Goal: Connect with others: Connect with others

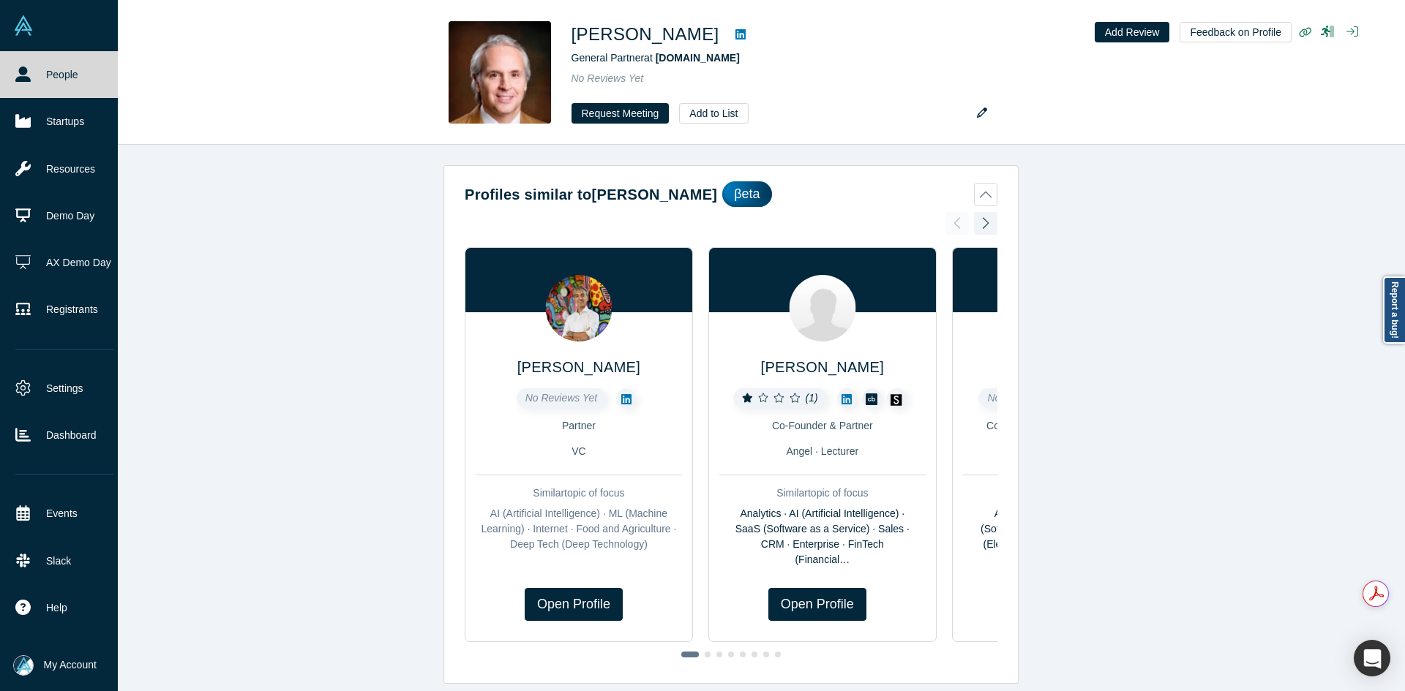
scroll to position [1565, 0]
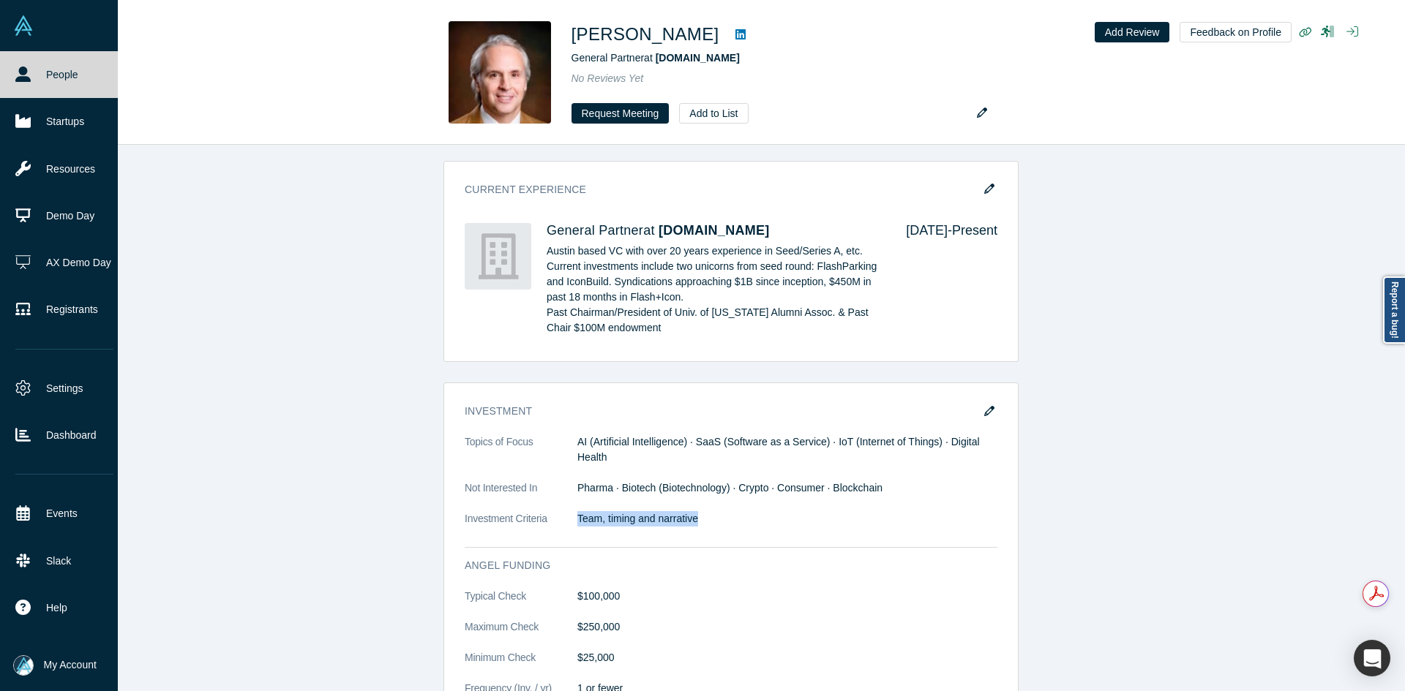
click at [36, 73] on link "People" at bounding box center [64, 74] width 129 height 47
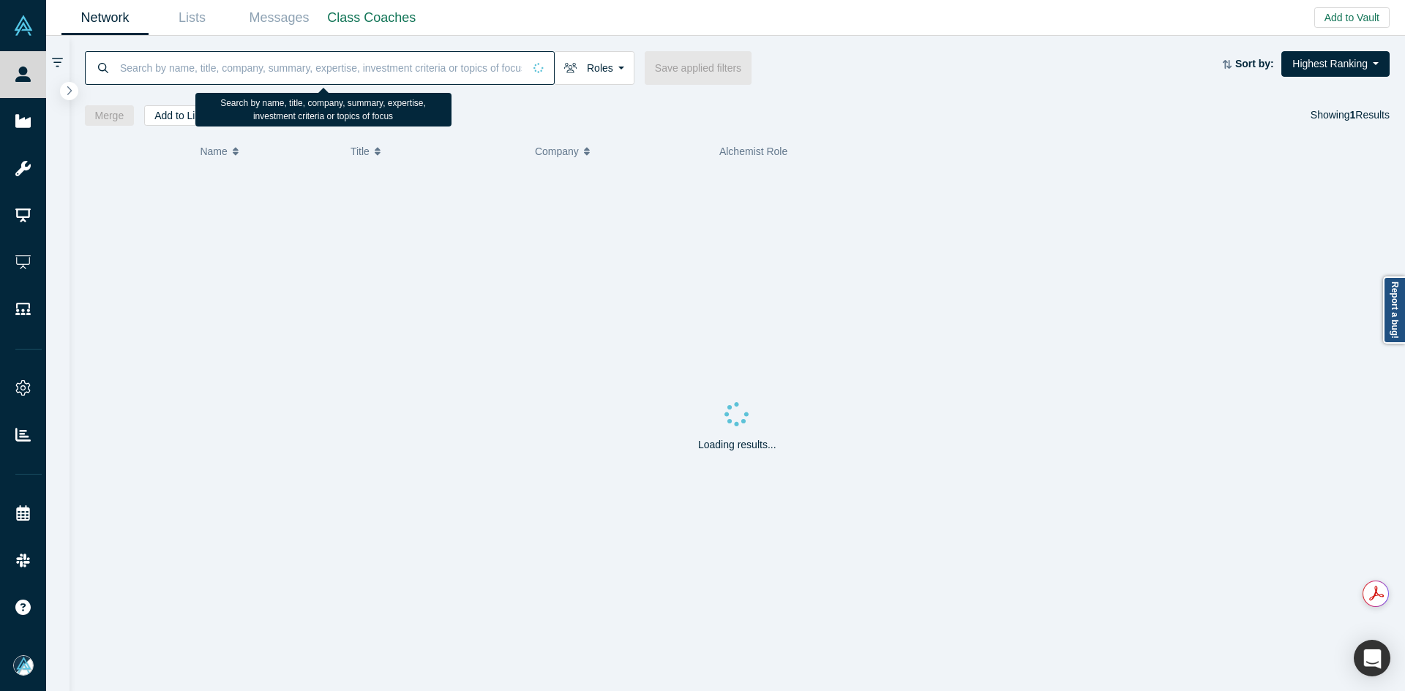
click at [358, 72] on input at bounding box center [321, 67] width 405 height 34
paste input "AI, SaaS, IoT, Digital Healt"
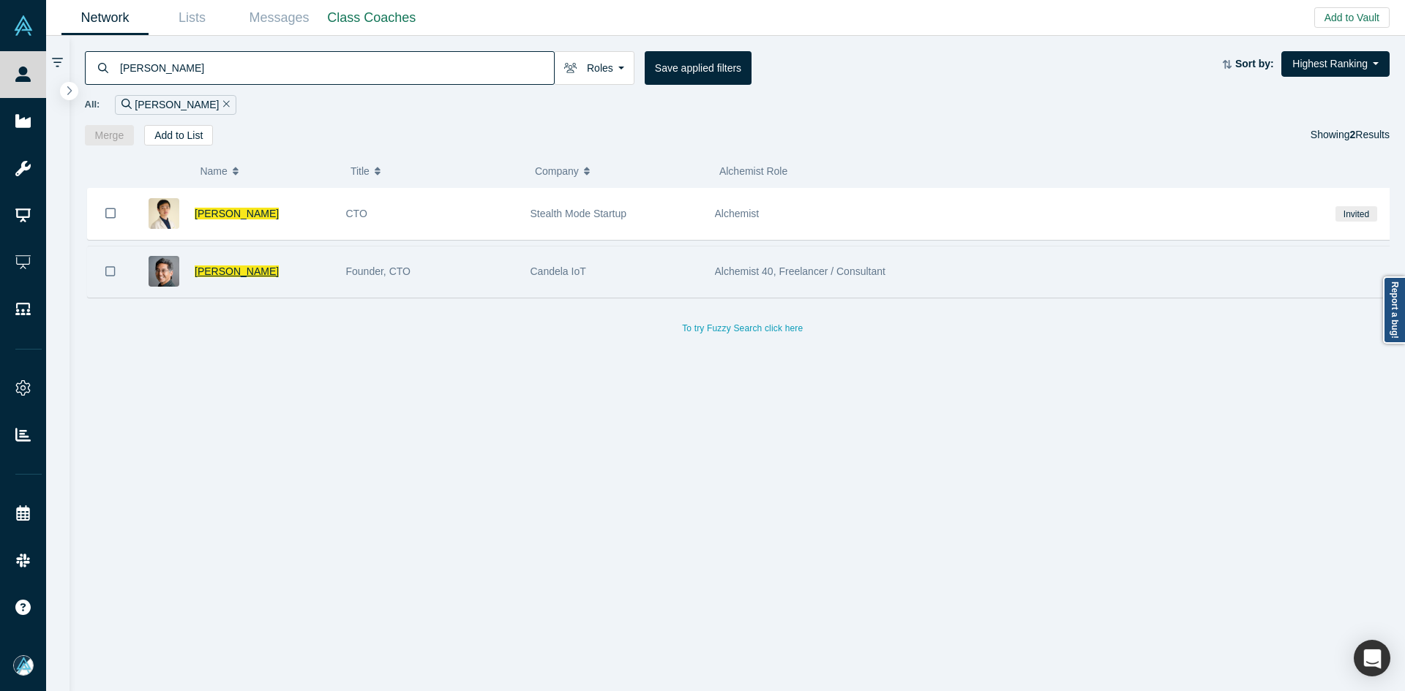
type input "[PERSON_NAME]"
click at [228, 270] on span "[PERSON_NAME]" at bounding box center [237, 272] width 84 height 12
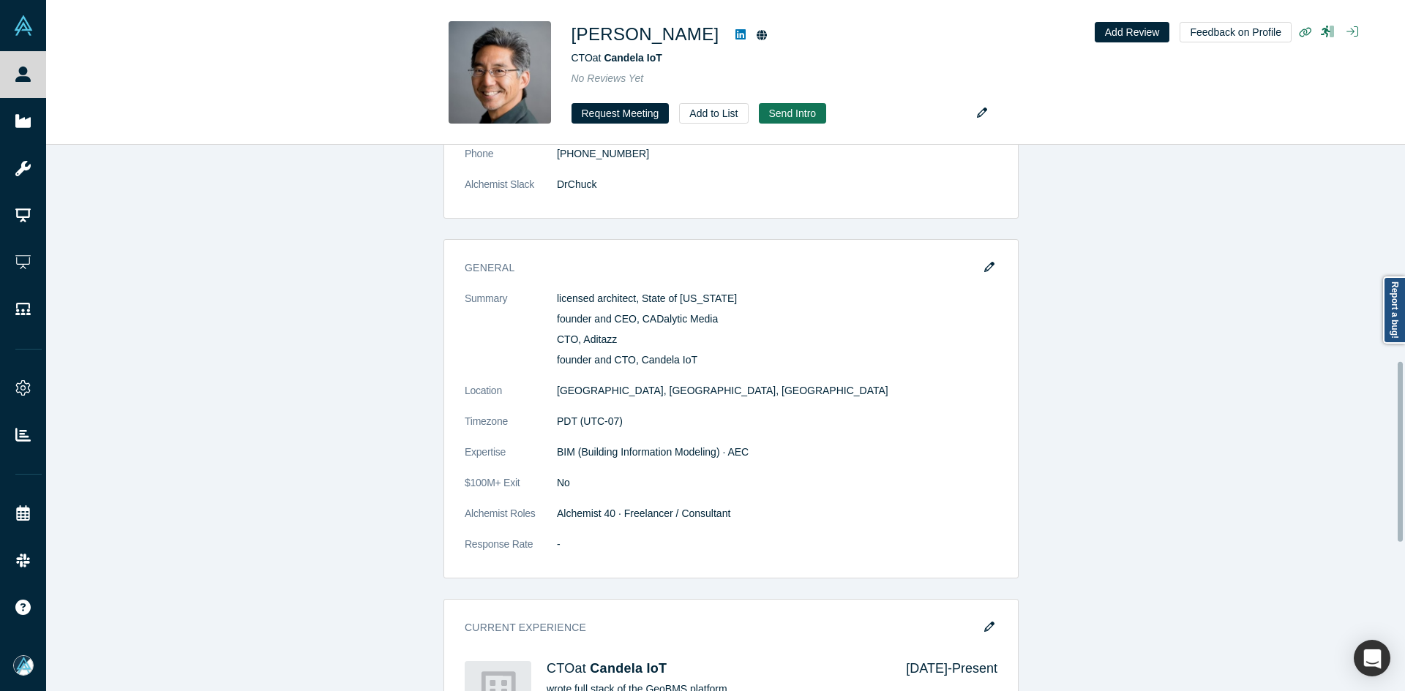
scroll to position [658, 0]
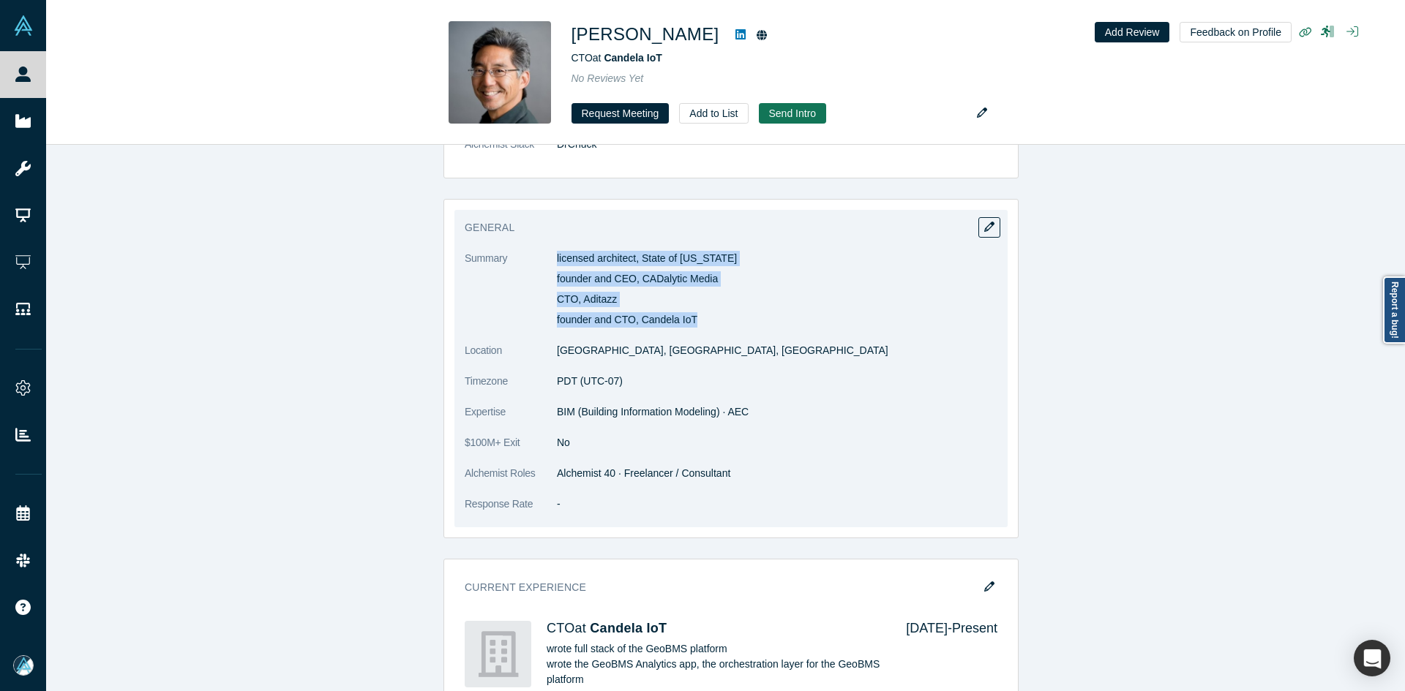
drag, startPoint x: 550, startPoint y: 257, endPoint x: 713, endPoint y: 317, distance: 173.1
click at [713, 317] on dl "Summary licensed architect, State of [US_STATE] founder and CEO, CADalytic Medi…" at bounding box center [731, 389] width 533 height 277
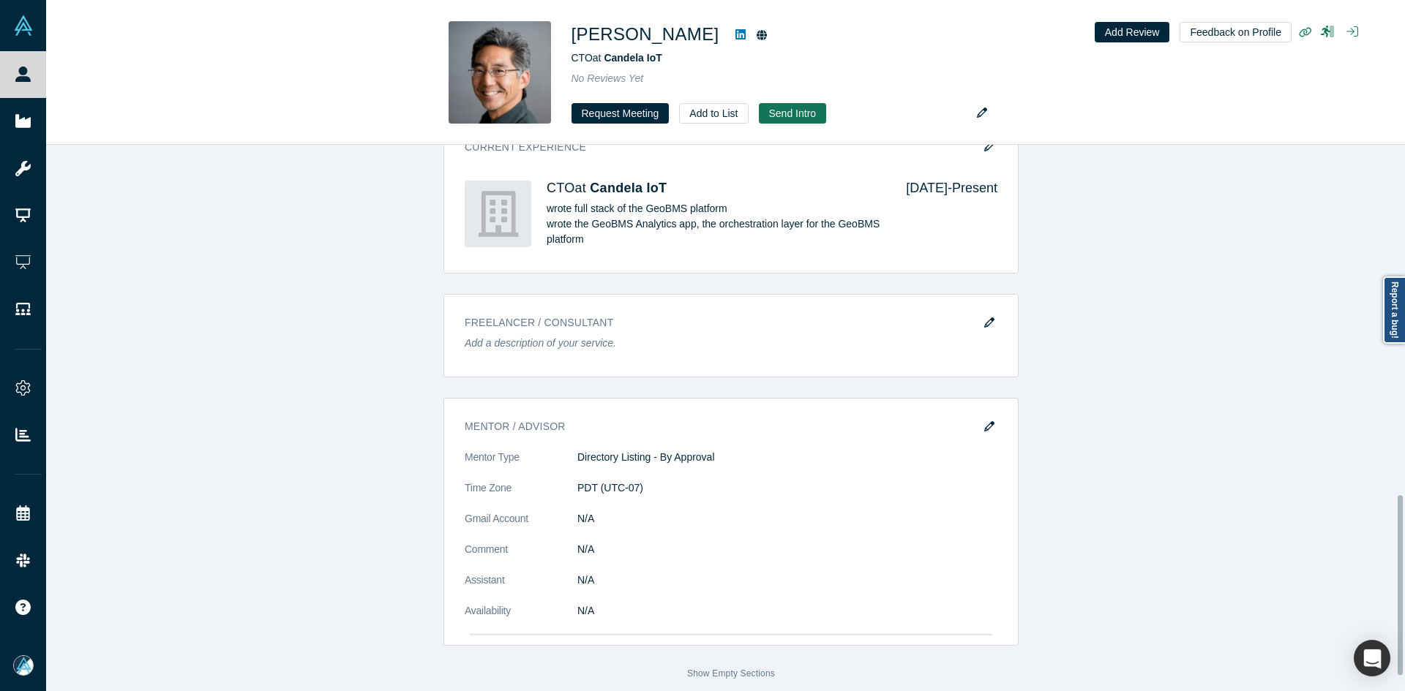
scroll to position [1110, 0]
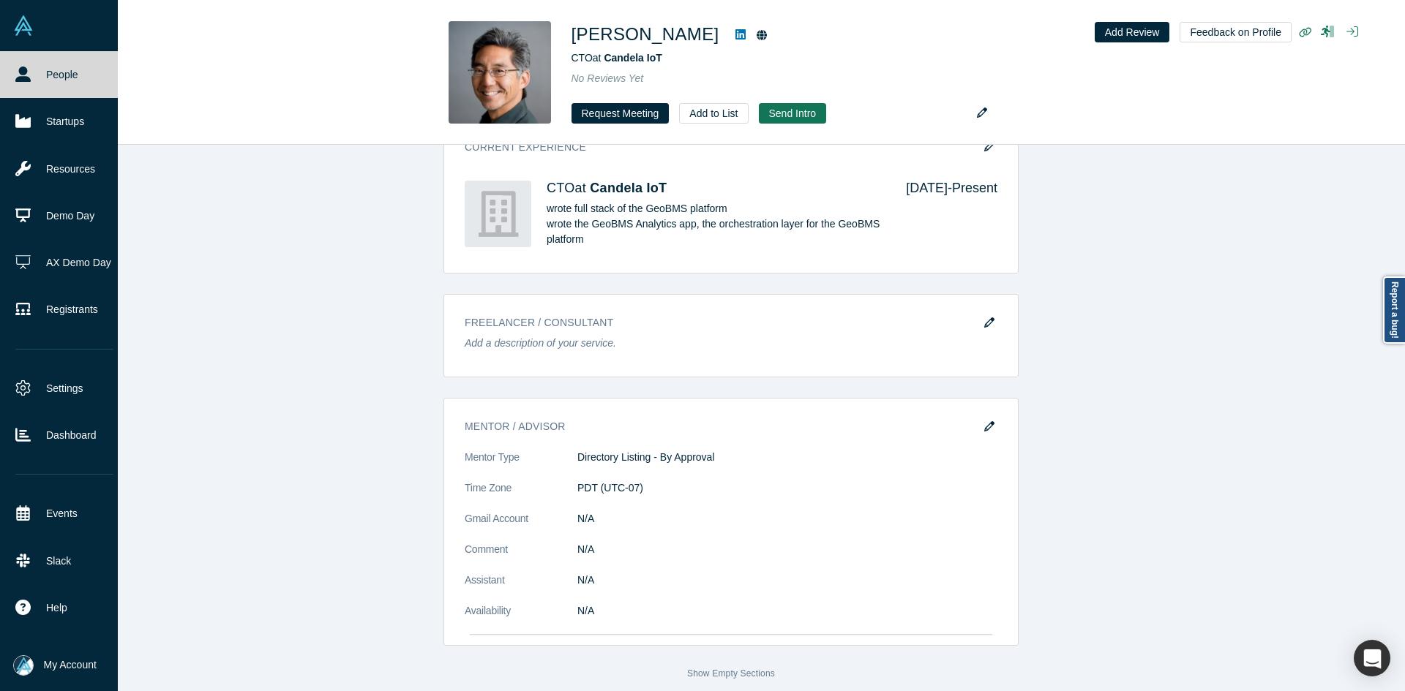
click at [20, 77] on icon at bounding box center [22, 74] width 15 height 15
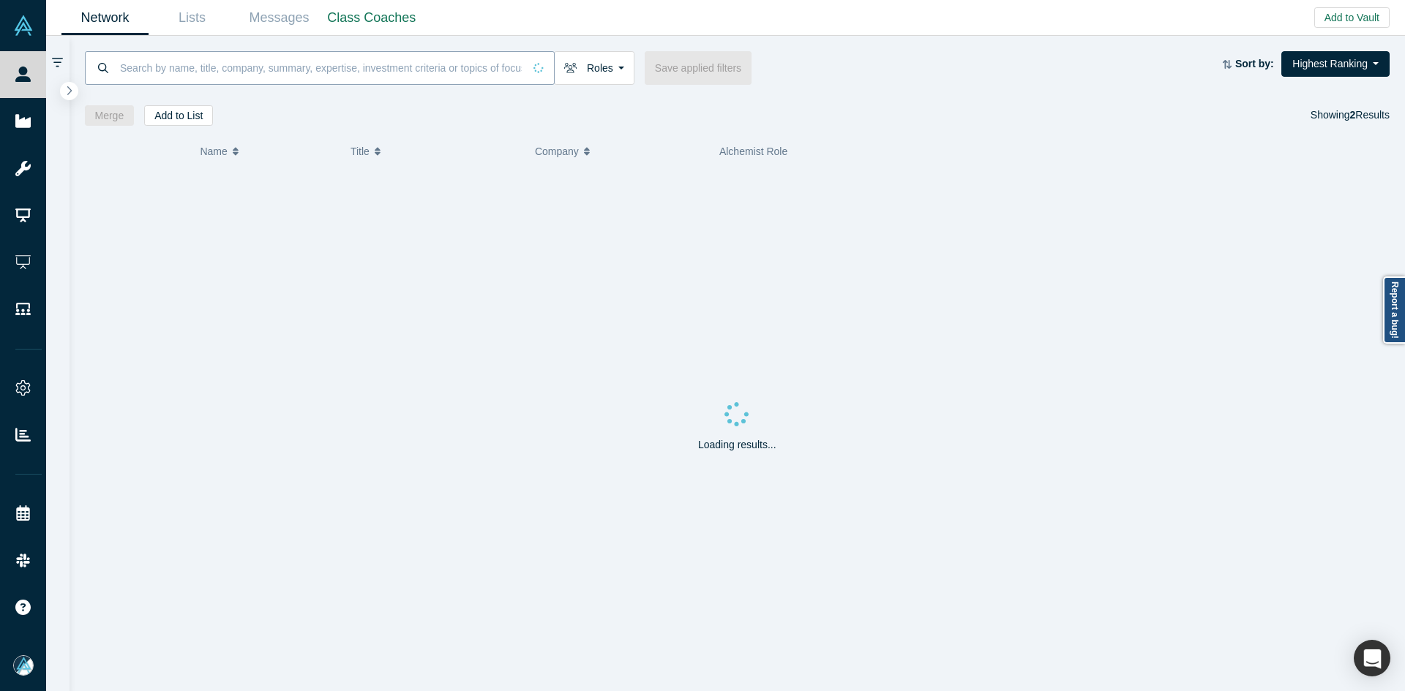
click at [202, 67] on input at bounding box center [321, 67] width 405 height 34
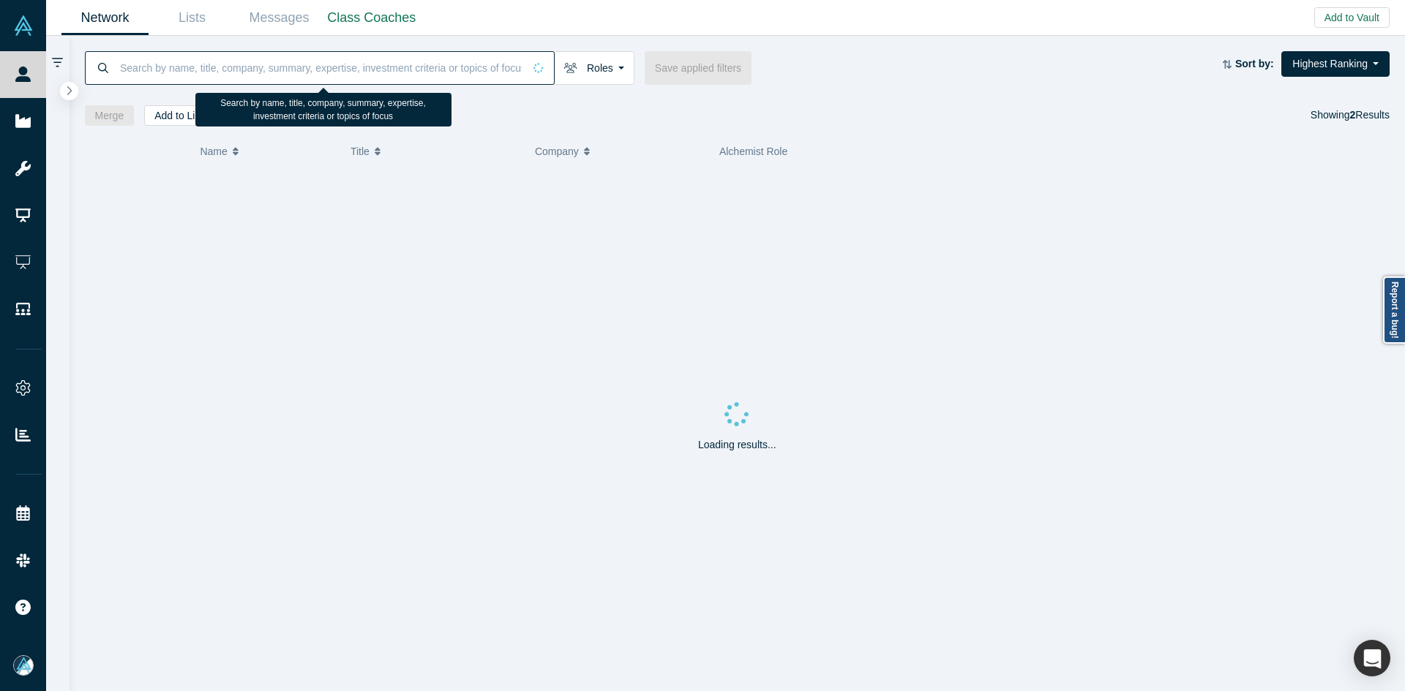
paste input "[PERSON_NAME]"
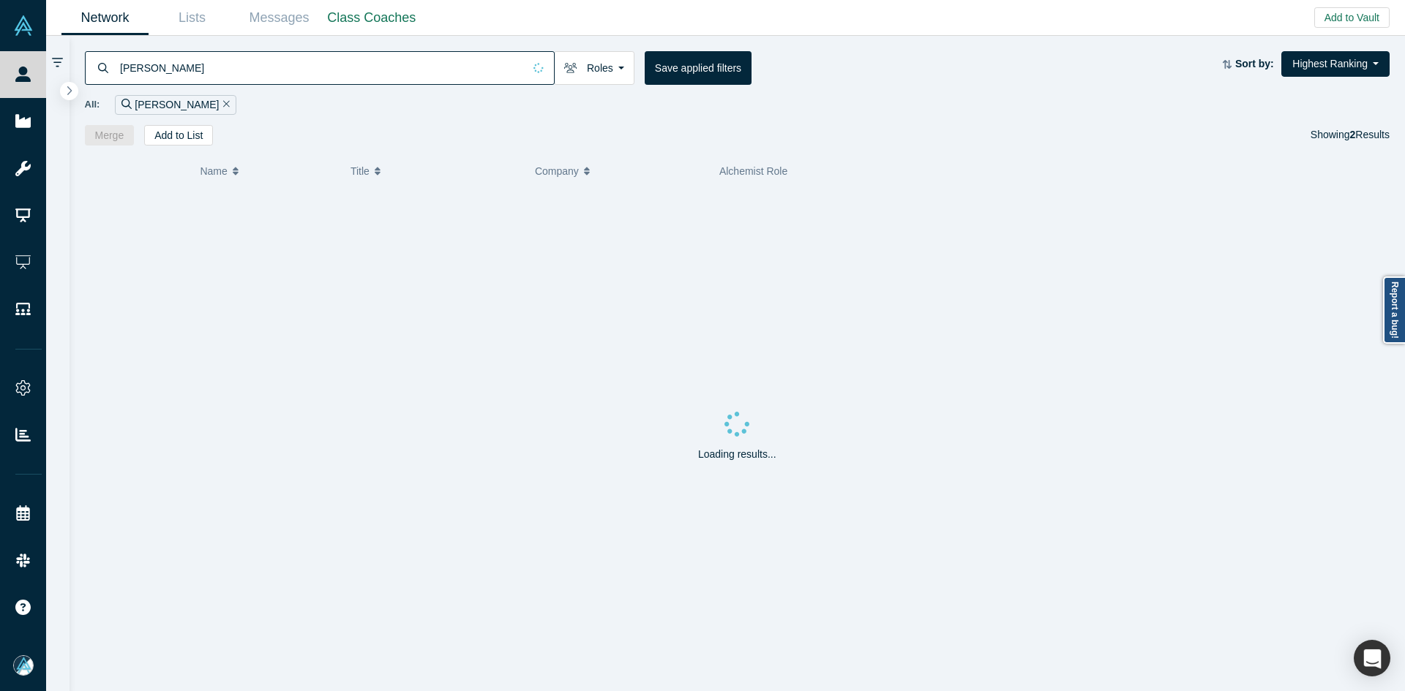
type input "[PERSON_NAME]"
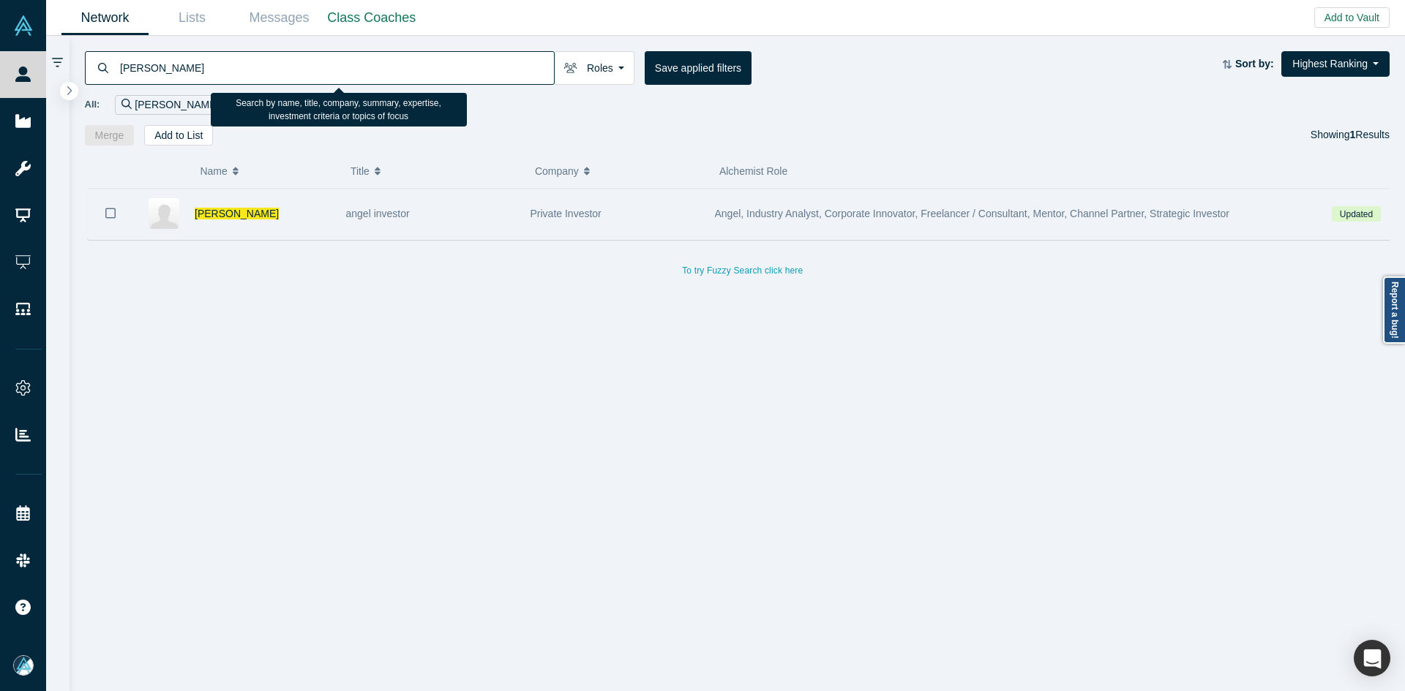
click at [110, 213] on icon "Bookmark" at bounding box center [110, 213] width 10 height 14
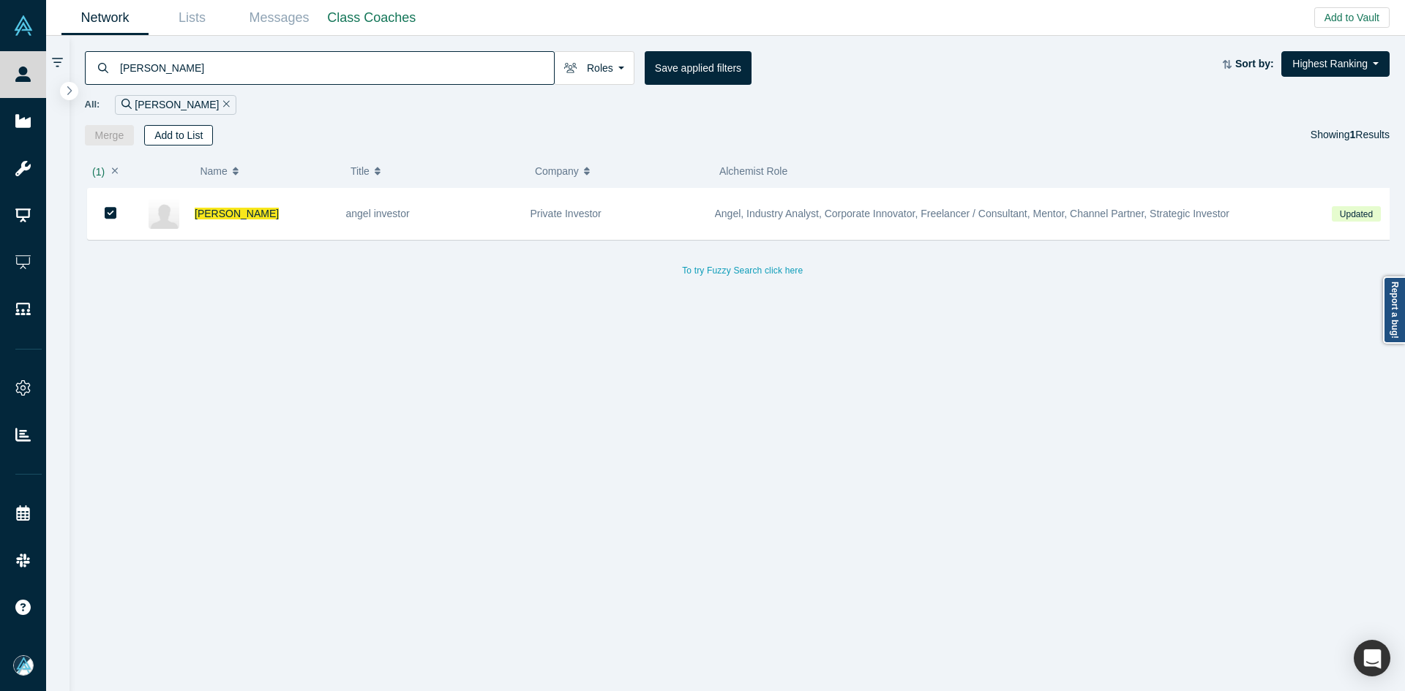
click at [177, 138] on button "Add to List" at bounding box center [178, 135] width 69 height 20
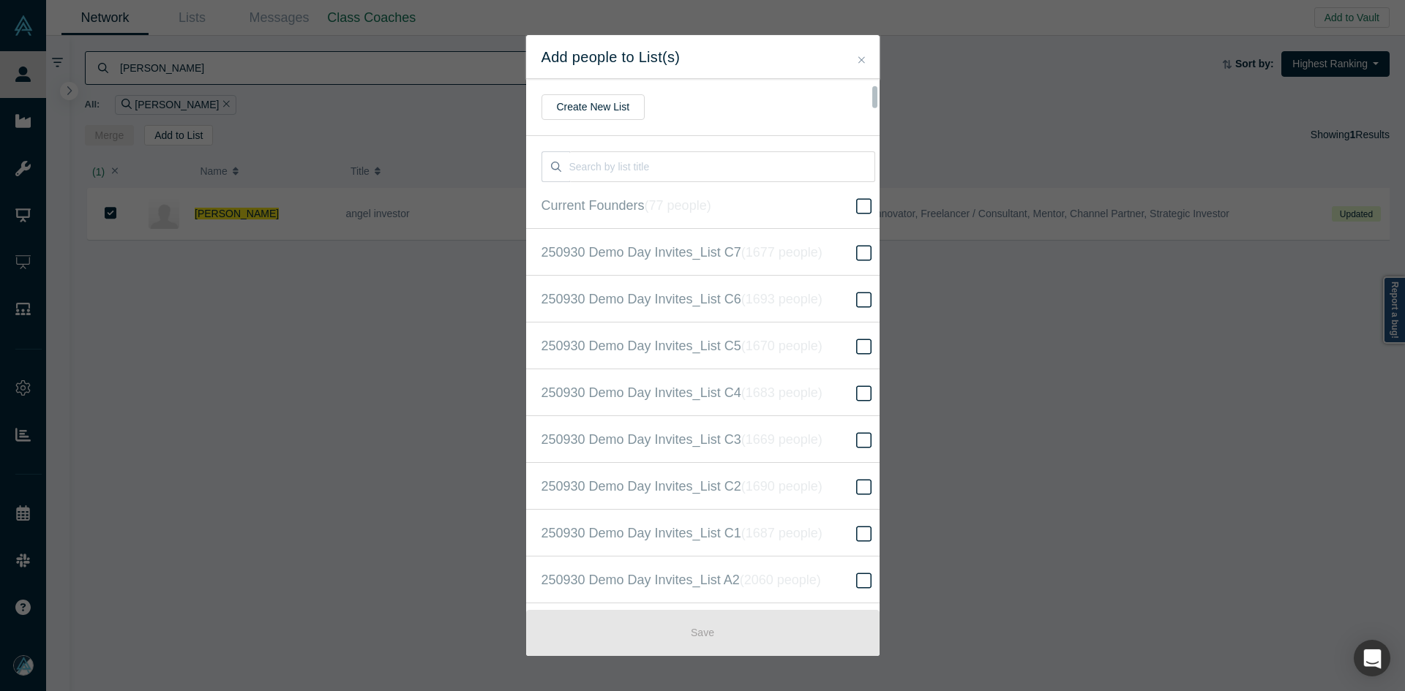
scroll to position [375, 0]
click at [791, 338] on icon "( 16630 people )" at bounding box center [798, 345] width 89 height 15
click at [0, 0] on input "250930 Demo Day Invites_Base List ( 16630 people )" at bounding box center [0, 0] width 0 height 0
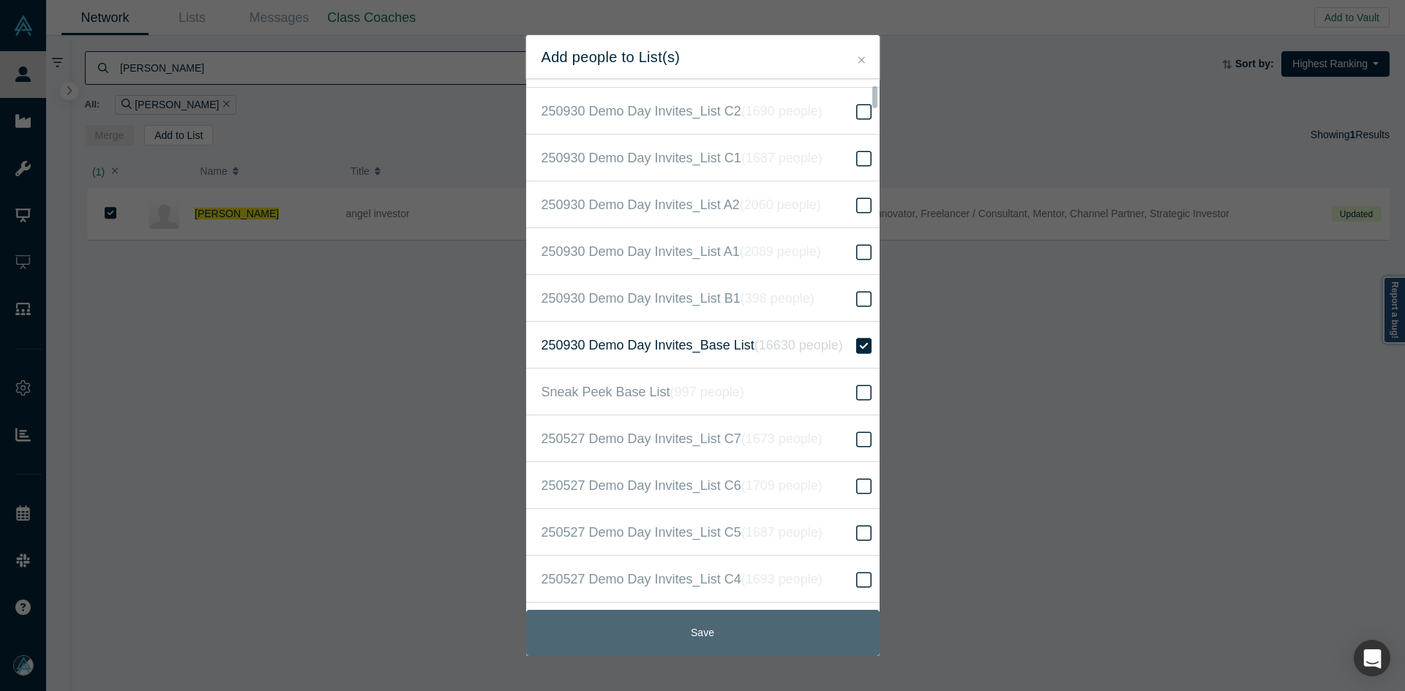
click at [729, 631] on button "Save" at bounding box center [702, 633] width 353 height 46
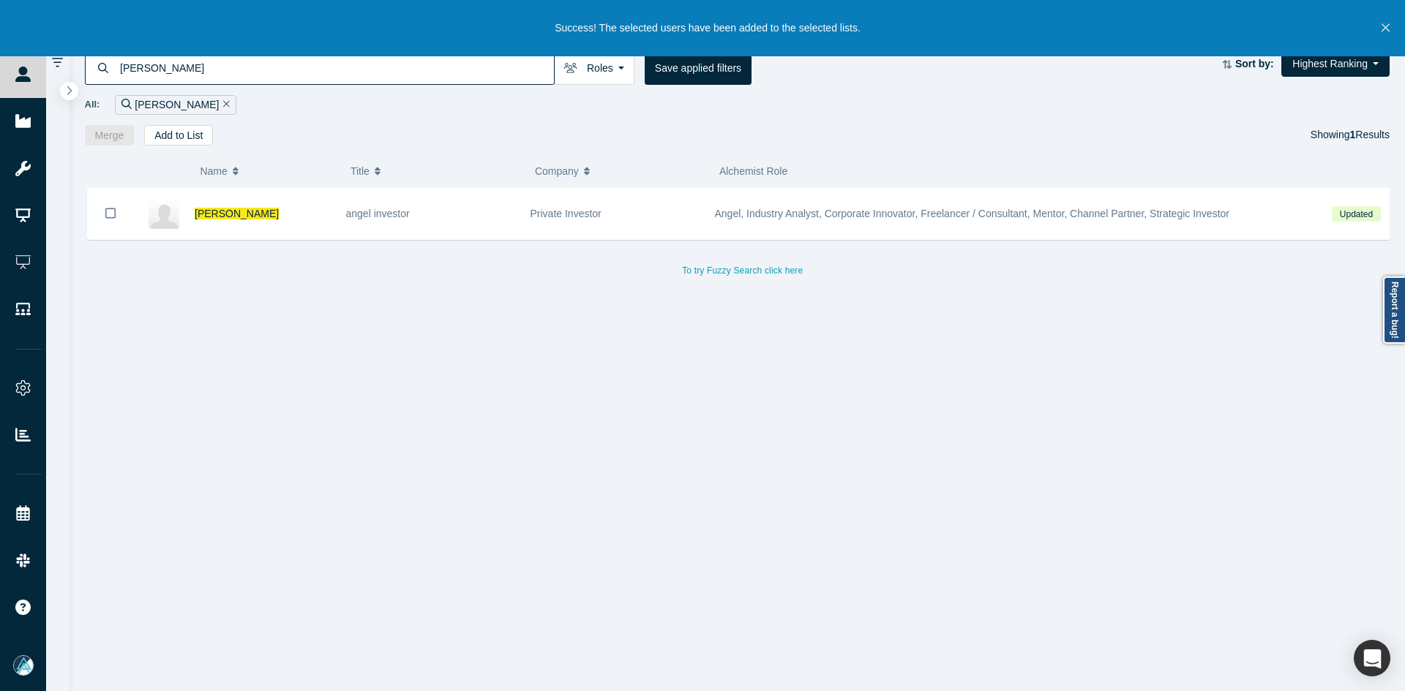
click at [226, 216] on span "[PERSON_NAME]" at bounding box center [237, 214] width 84 height 12
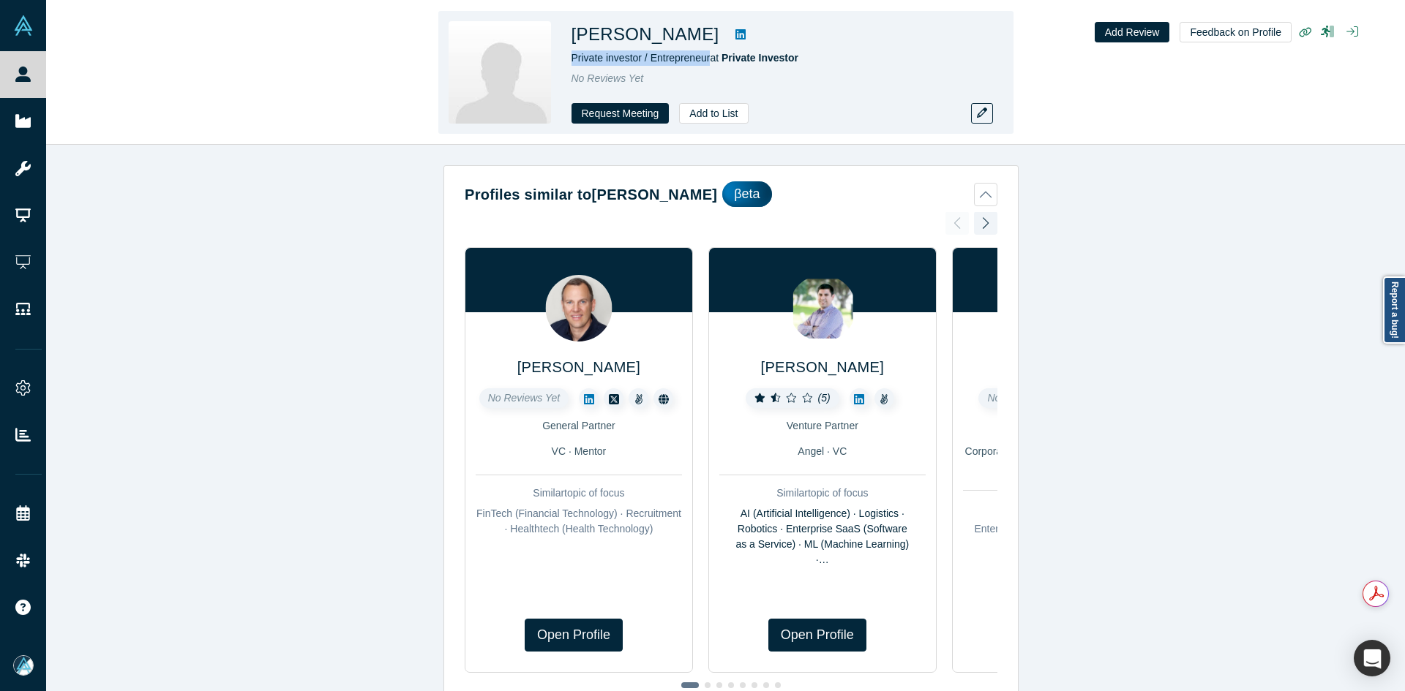
drag, startPoint x: 705, startPoint y: 61, endPoint x: 574, endPoint y: 57, distance: 131.7
click at [574, 57] on span "Private investor / Entrepreneur at Private Investor" at bounding box center [685, 58] width 228 height 12
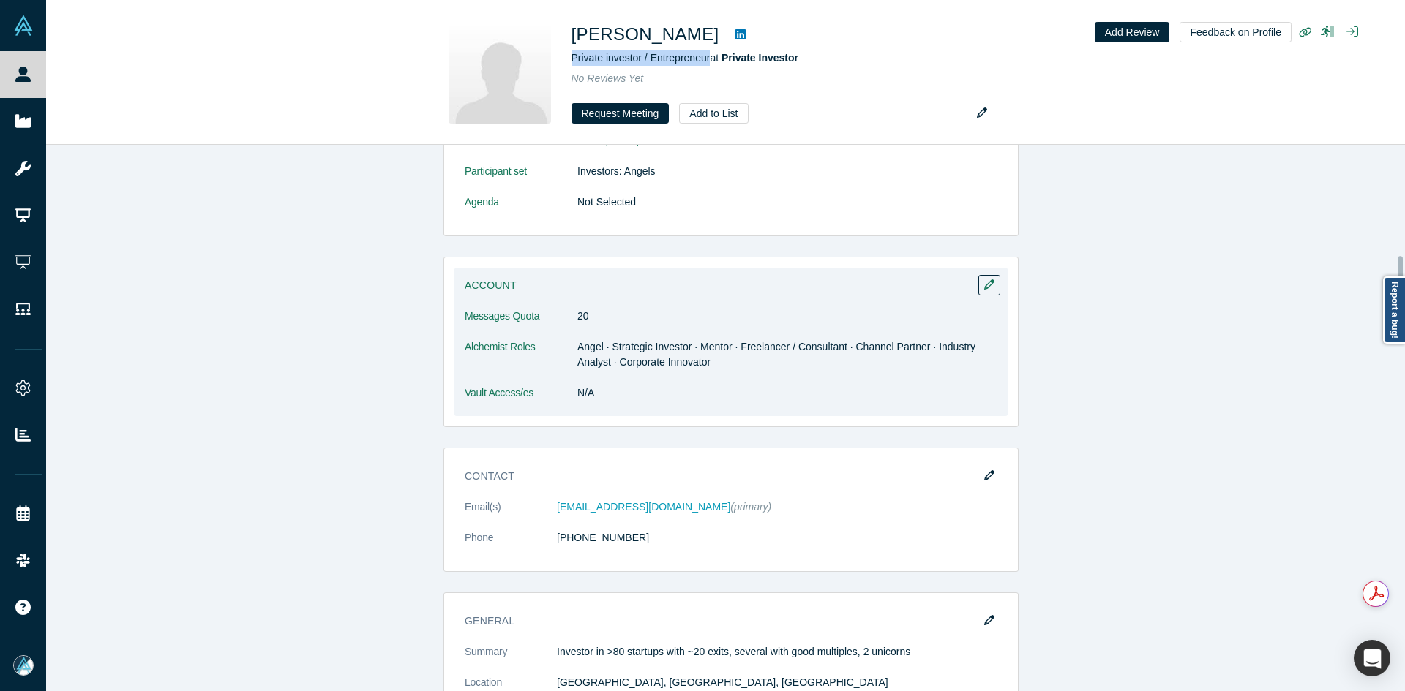
scroll to position [1024, 0]
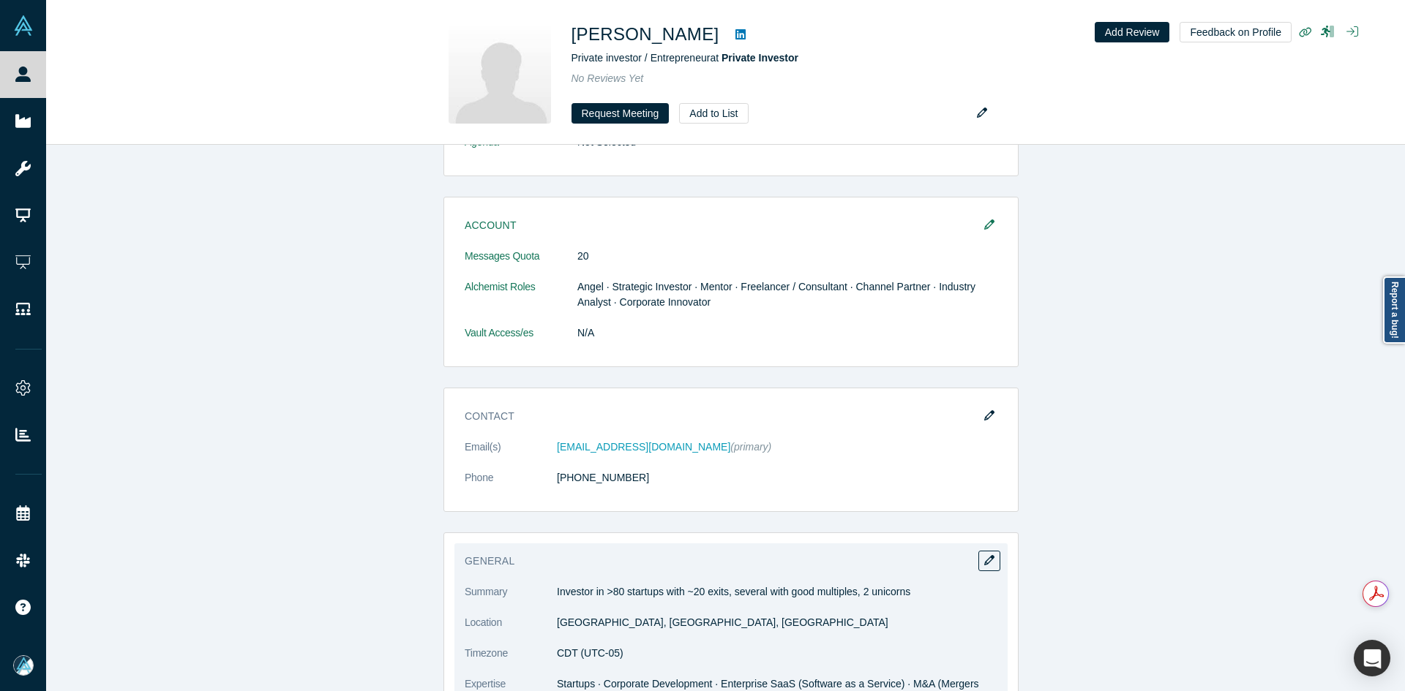
click at [569, 590] on p "Investor in >80 startups with ~20 exits, several with good multiples, 2 unicorns" at bounding box center [777, 591] width 440 height 15
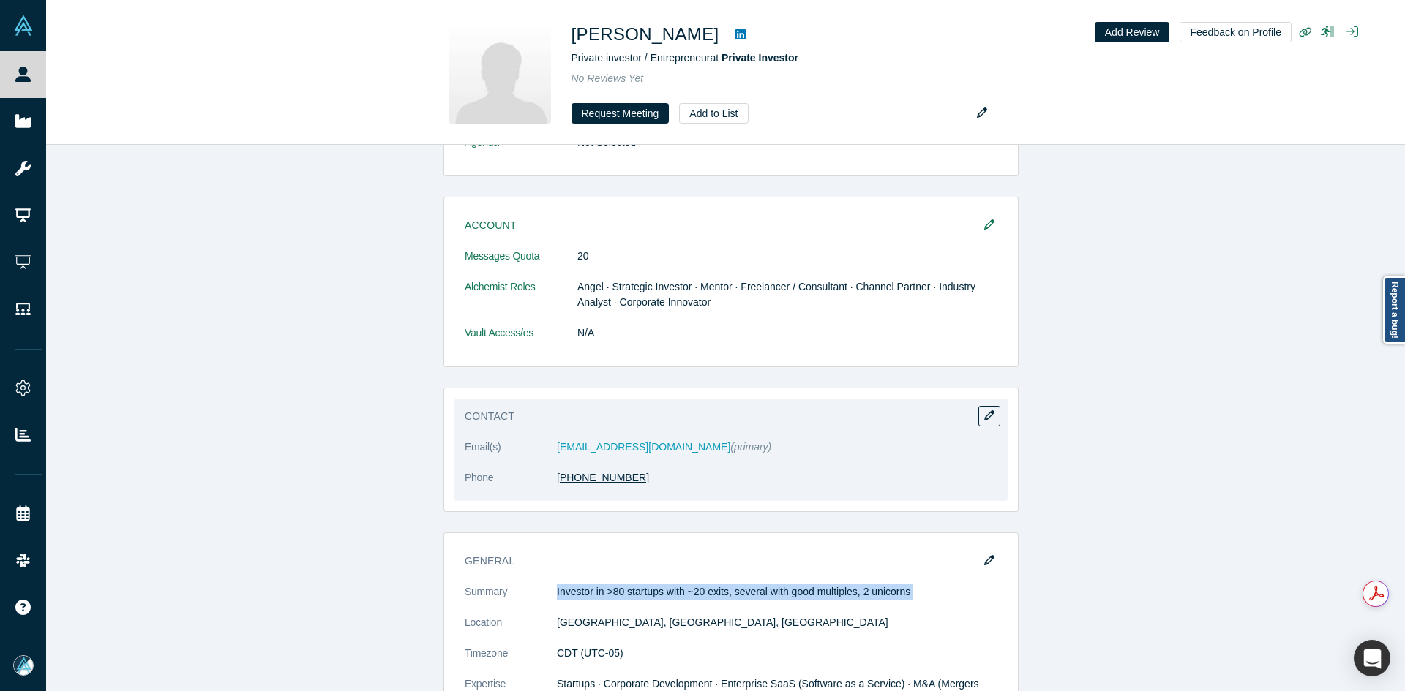
copy dl "Investor in >80 startups with ~20 exits, several with good multiples, 2 unicorns"
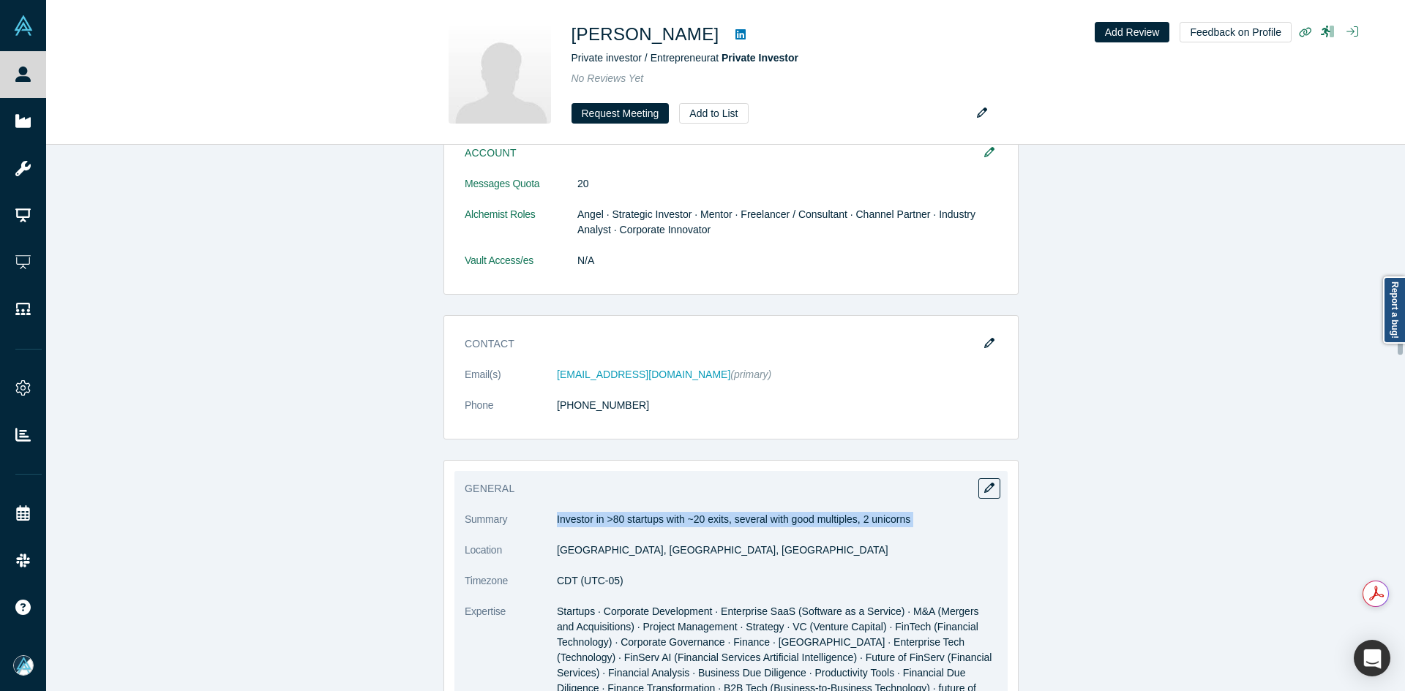
scroll to position [1317, 0]
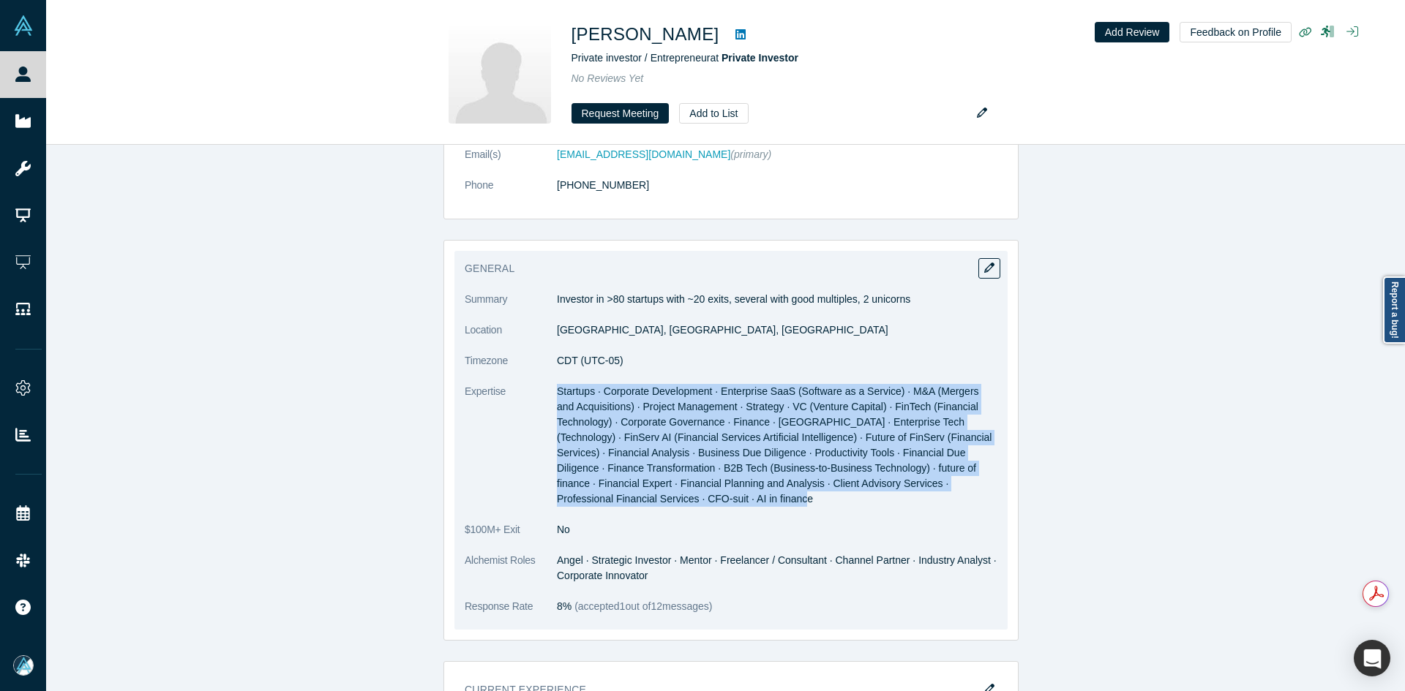
copy span "Startups · Corporate Development · Enterprise SaaS (Software as a Service) · M&…"
drag, startPoint x: 553, startPoint y: 391, endPoint x: 635, endPoint y: 503, distance: 139.3
click at [635, 503] on dd "Startups · Corporate Development · Enterprise SaaS (Software as a Service) · M&…" at bounding box center [777, 445] width 440 height 123
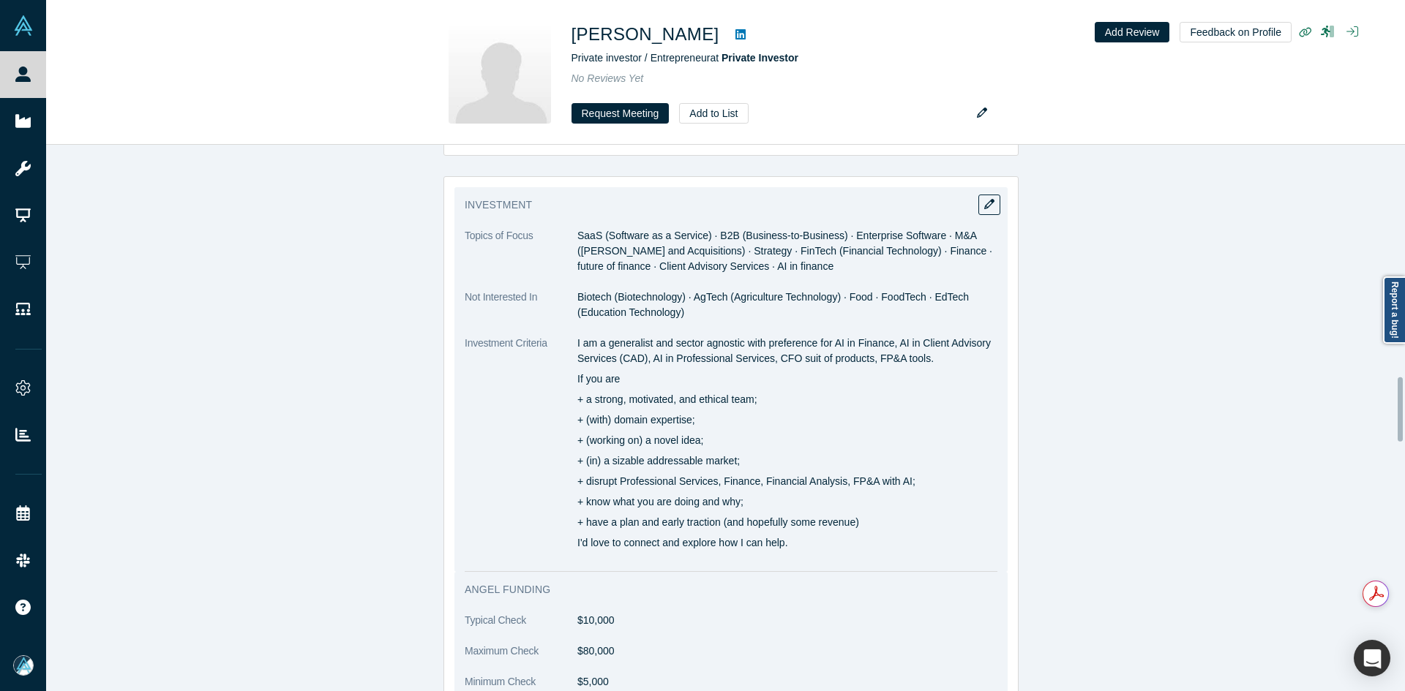
scroll to position [1975, 0]
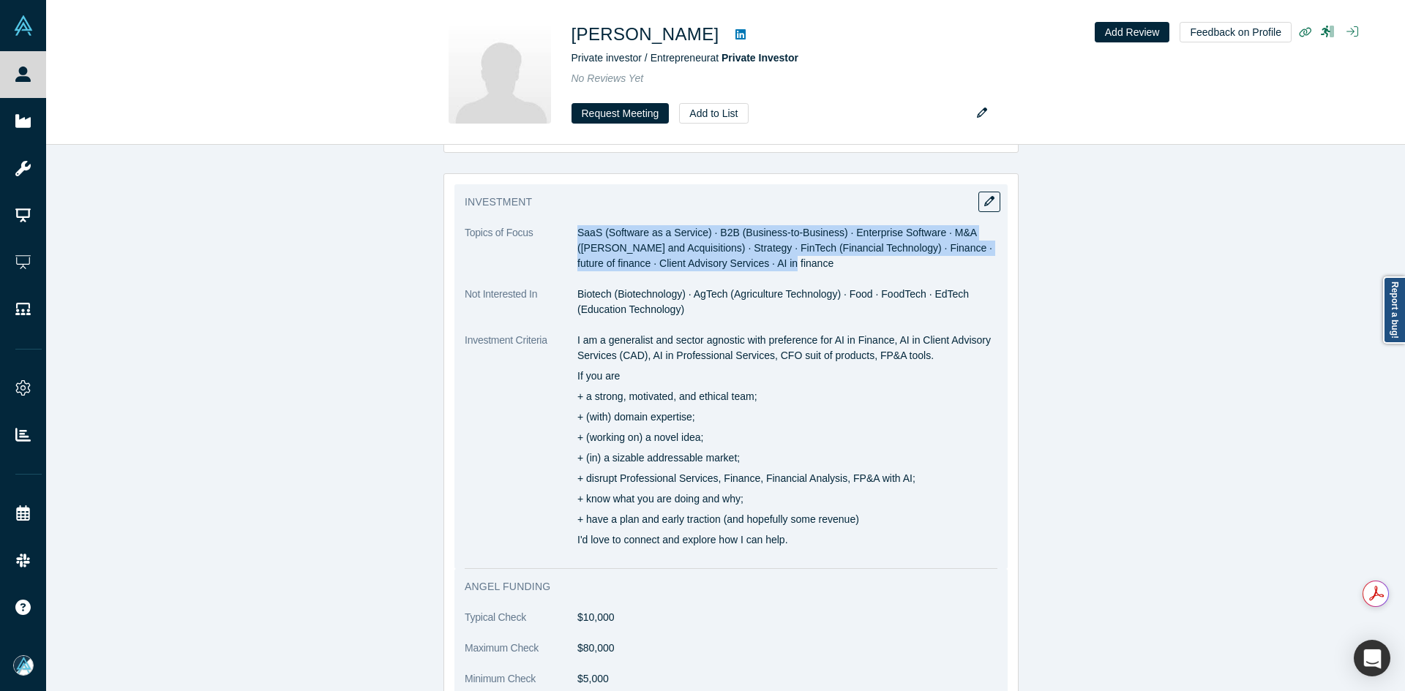
copy span "SaaS (Software as a Service) · B2B (Business-to-Business) · Enterprise Software…"
drag, startPoint x: 574, startPoint y: 236, endPoint x: 781, endPoint y: 264, distance: 208.3
click at [781, 264] on span "SaaS (Software as a Service) · B2B (Business-to-Business) · Enterprise Software…" at bounding box center [784, 248] width 415 height 42
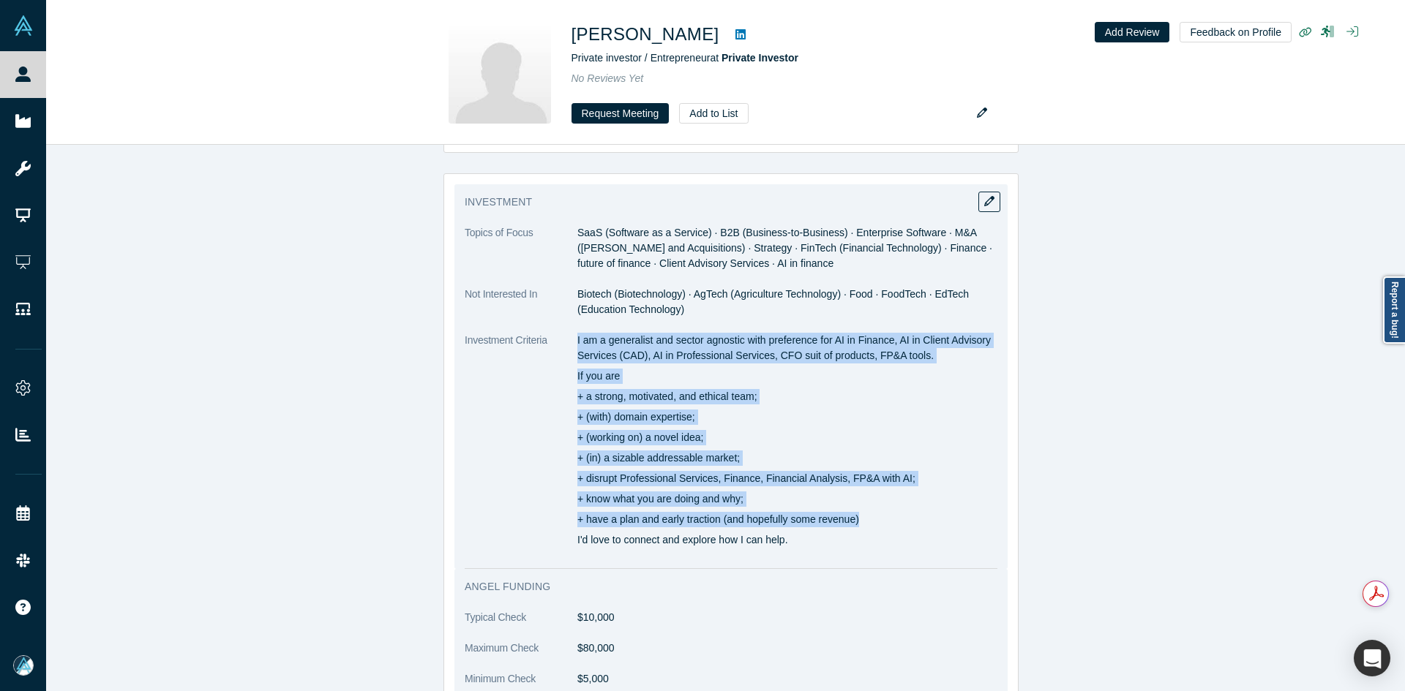
copy dl "I am a generalist and sector agnostic with preference for AI in Finance, AI in …"
drag, startPoint x: 571, startPoint y: 335, endPoint x: 873, endPoint y: 535, distance: 362.6
click at [873, 535] on dl "Topics of Focus SaaS (Software as a Service) · B2B (Business-to-Business) · Ent…" at bounding box center [731, 394] width 533 height 338
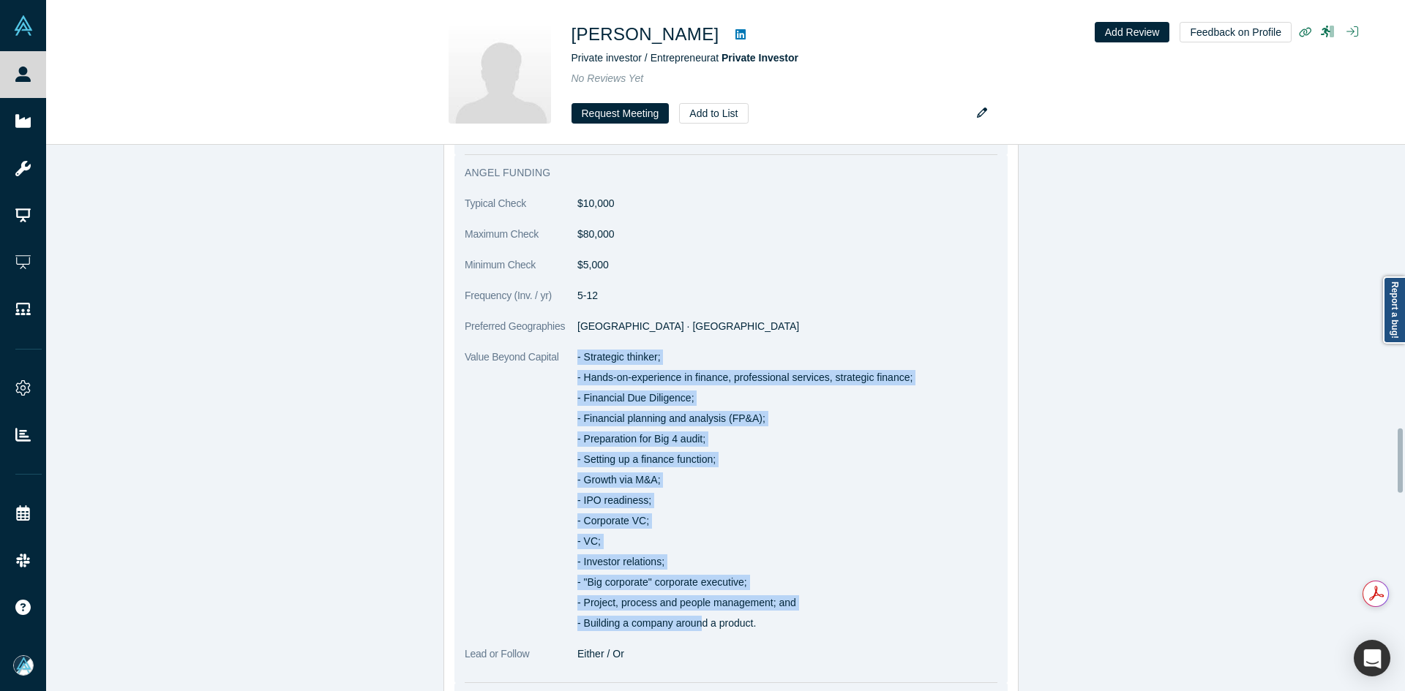
scroll to position [2414, 0]
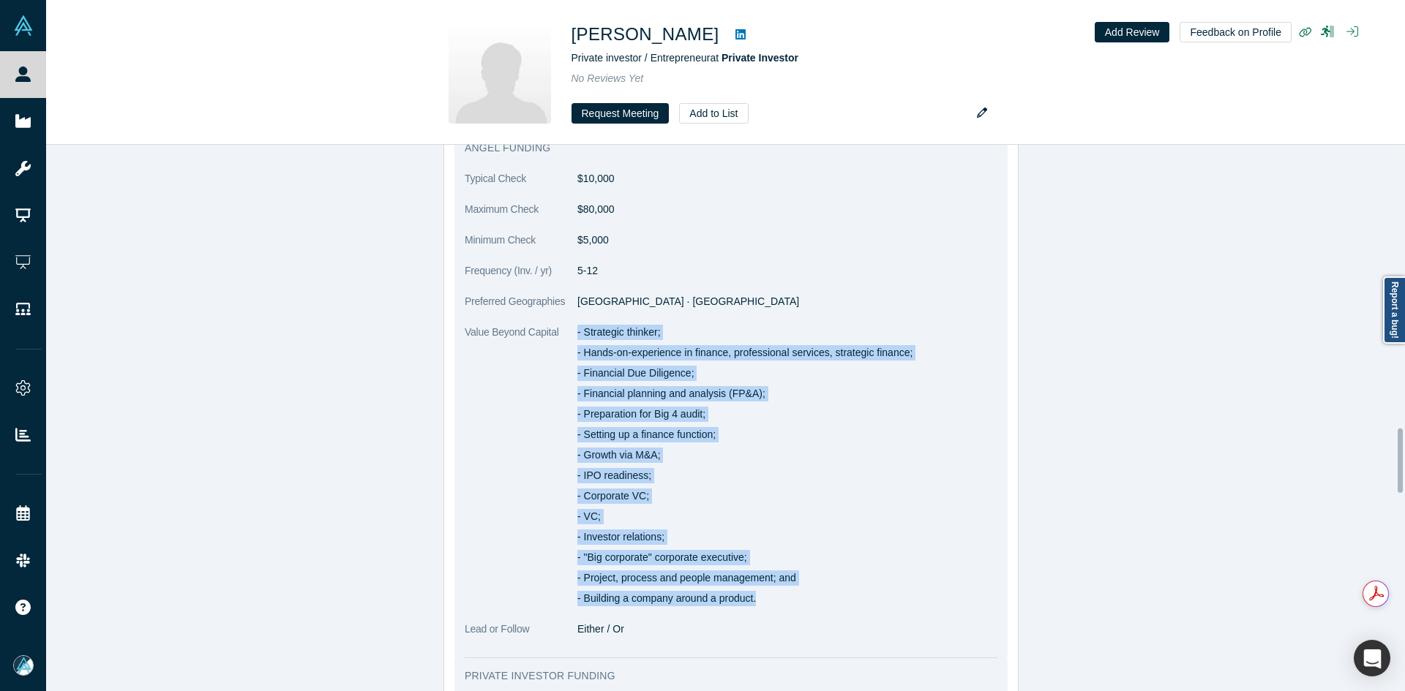
drag, startPoint x: 572, startPoint y: 548, endPoint x: 782, endPoint y: 590, distance: 214.2
click at [782, 590] on div "- Strategic thinker; - Hands-on-experience in finance, professional services, s…" at bounding box center [787, 466] width 420 height 282
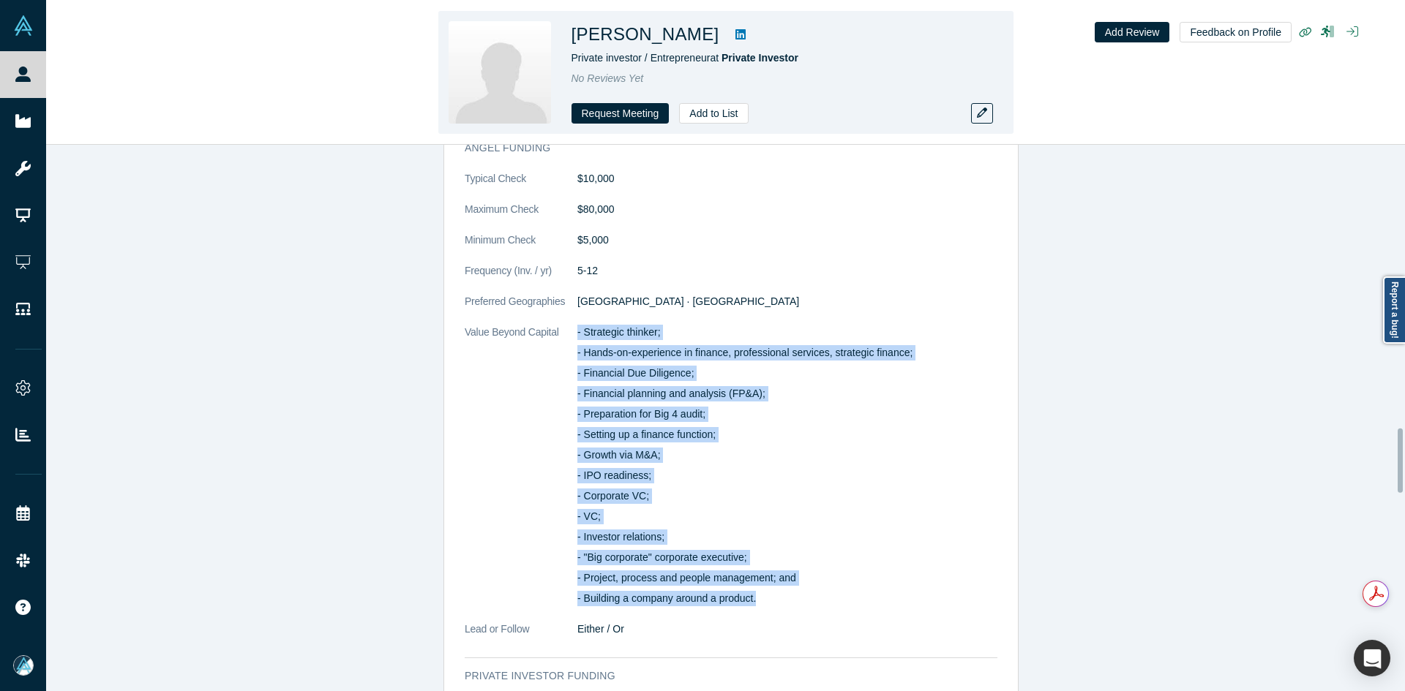
copy div "- Strategic thinker; - Hands-on-experience in finance, professional services, s…"
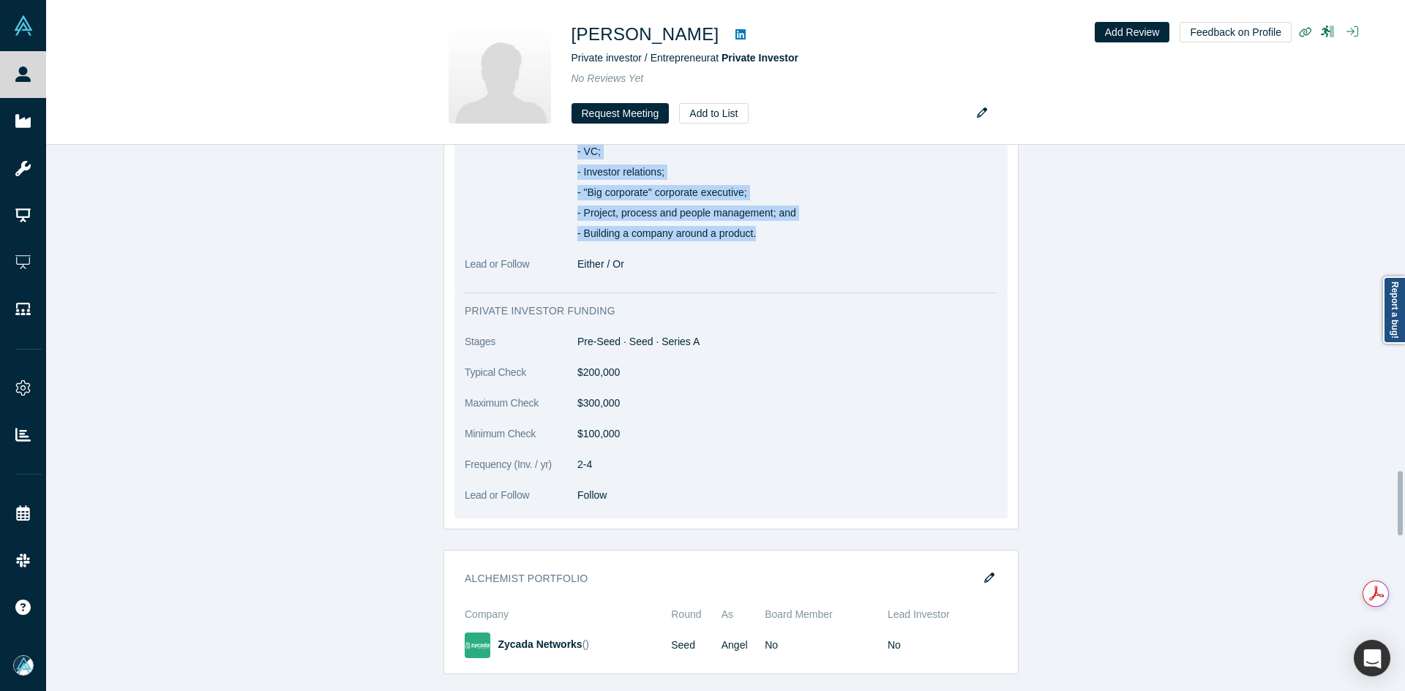
scroll to position [2780, 0]
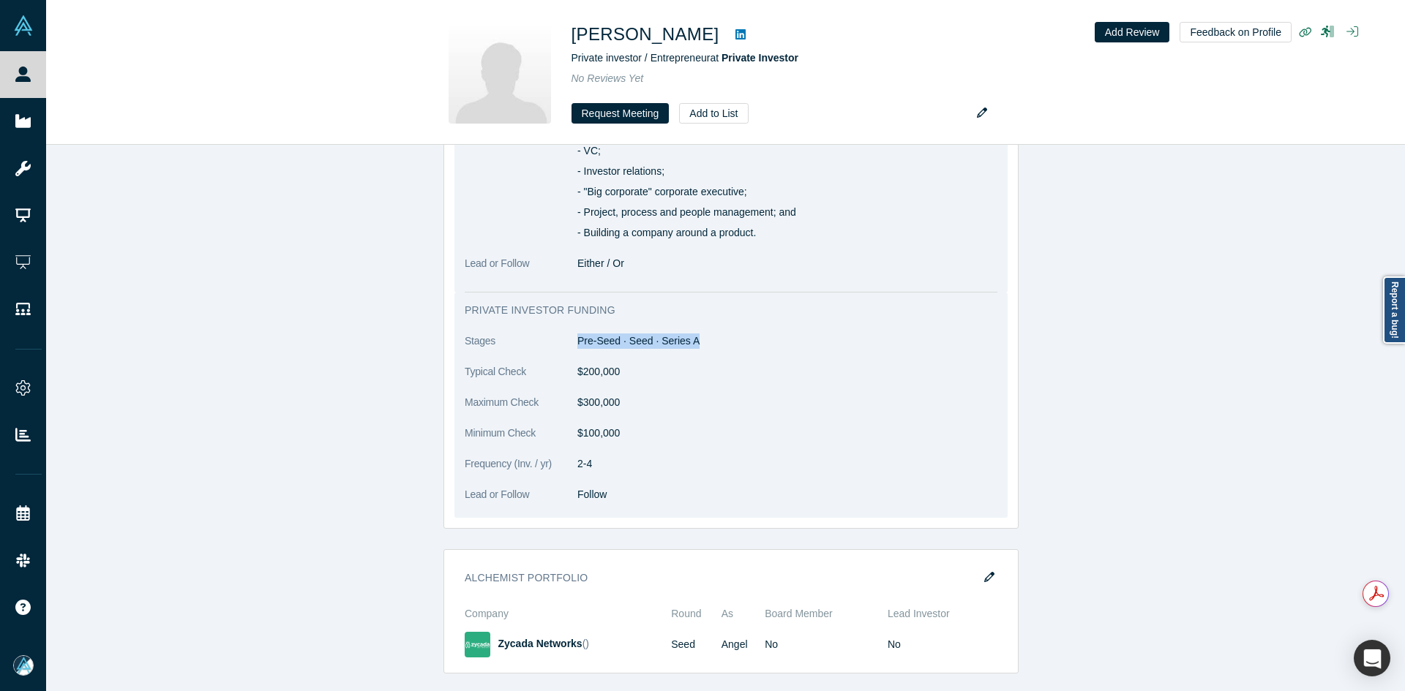
copy dd "Pre-Seed · Seed · Series A"
drag, startPoint x: 683, startPoint y: 341, endPoint x: 573, endPoint y: 340, distance: 110.5
click at [577, 340] on dd "Pre-Seed · Seed · Series A" at bounding box center [787, 341] width 420 height 15
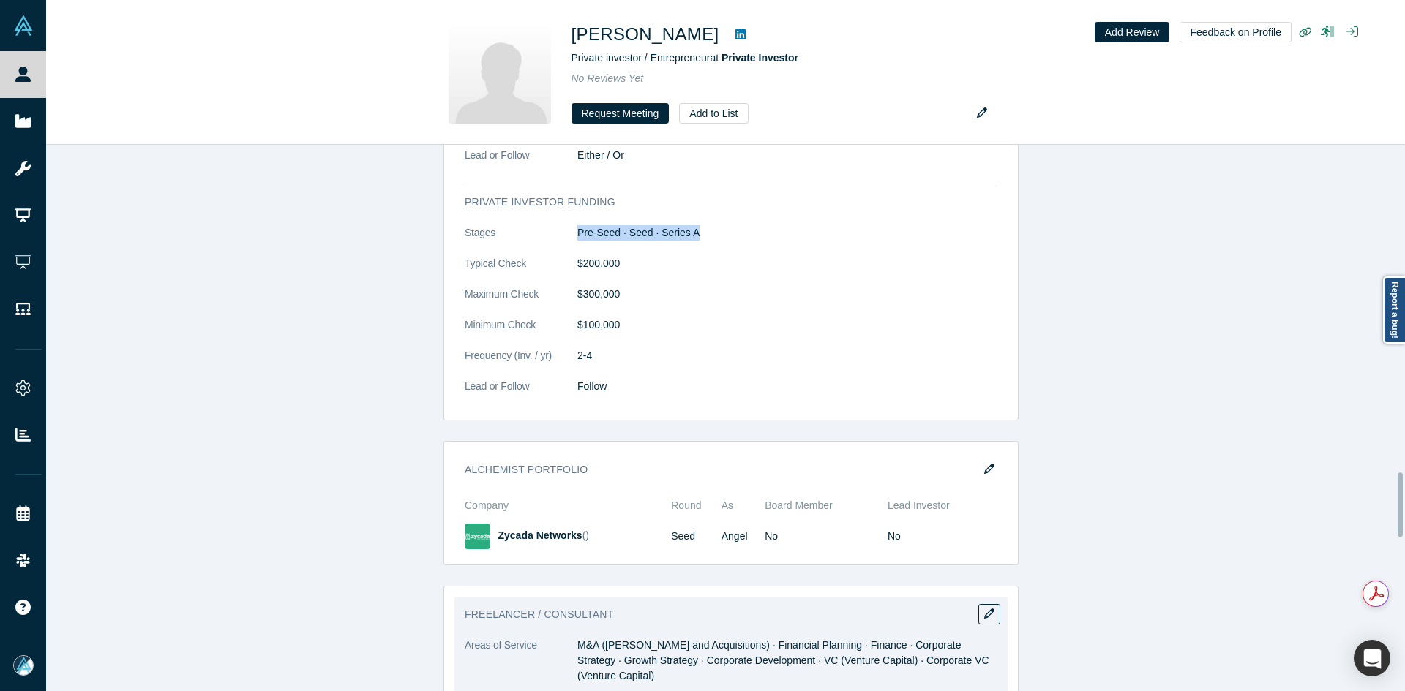
scroll to position [3146, 0]
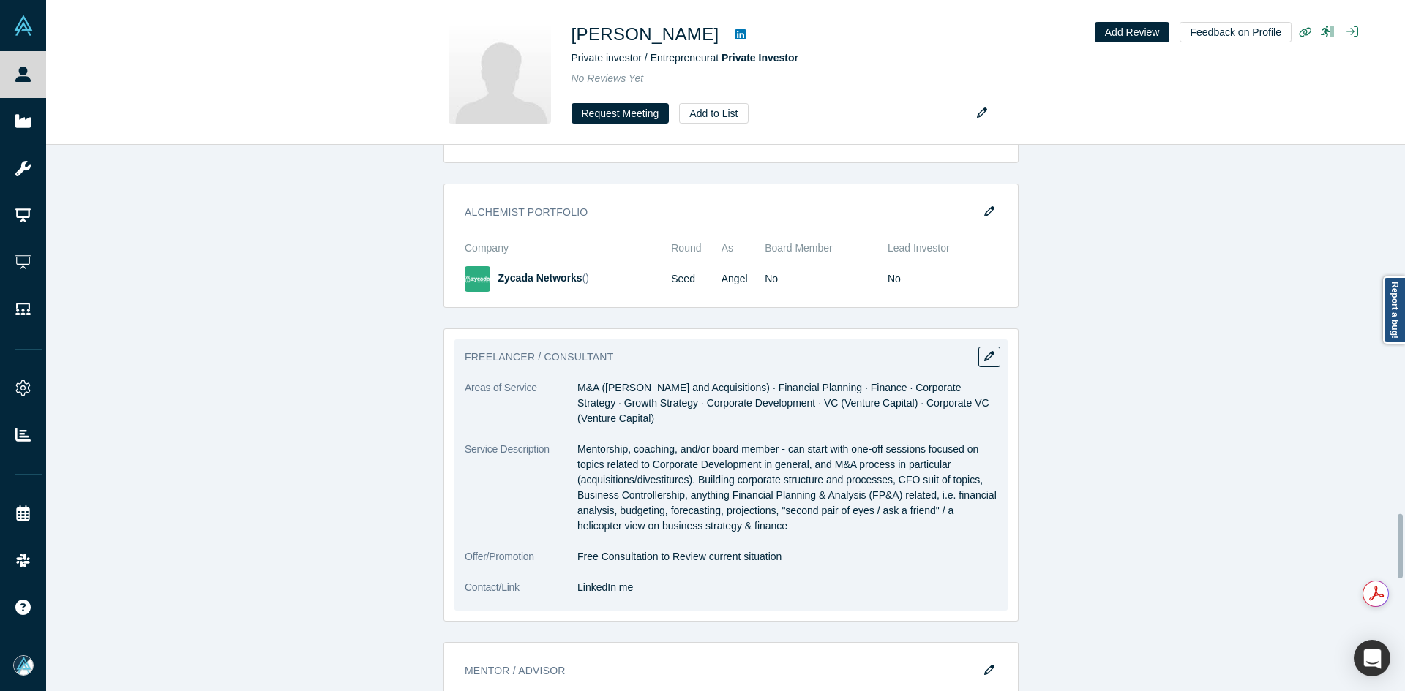
click at [688, 389] on dd "M&A ([PERSON_NAME] and Acquisitions) · Financial Planning · Finance · Corporate…" at bounding box center [787, 403] width 420 height 46
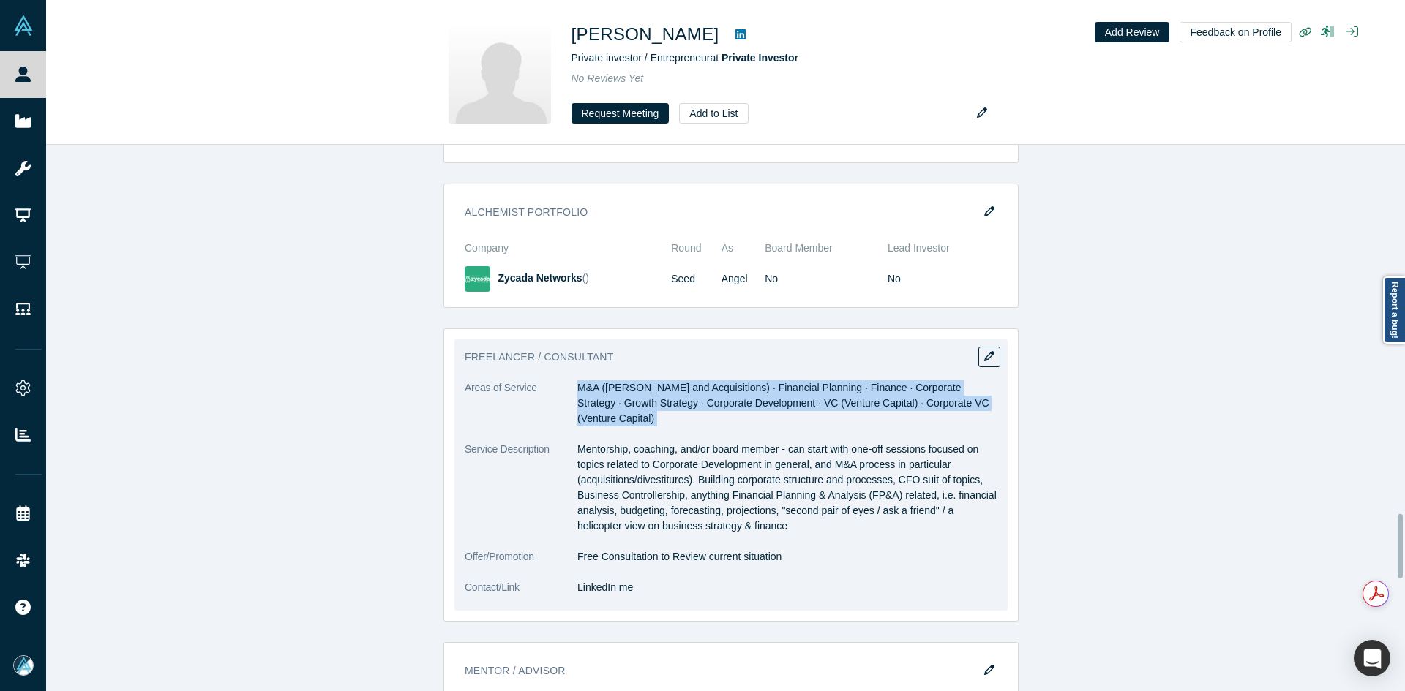
click at [688, 388] on dd "M&A ([PERSON_NAME] and Acquisitions) · Financial Planning · Finance · Corporate…" at bounding box center [787, 403] width 420 height 46
copy dl "M&A ([PERSON_NAME] and Acquisitions) · Financial Planning · Finance · Corporate…"
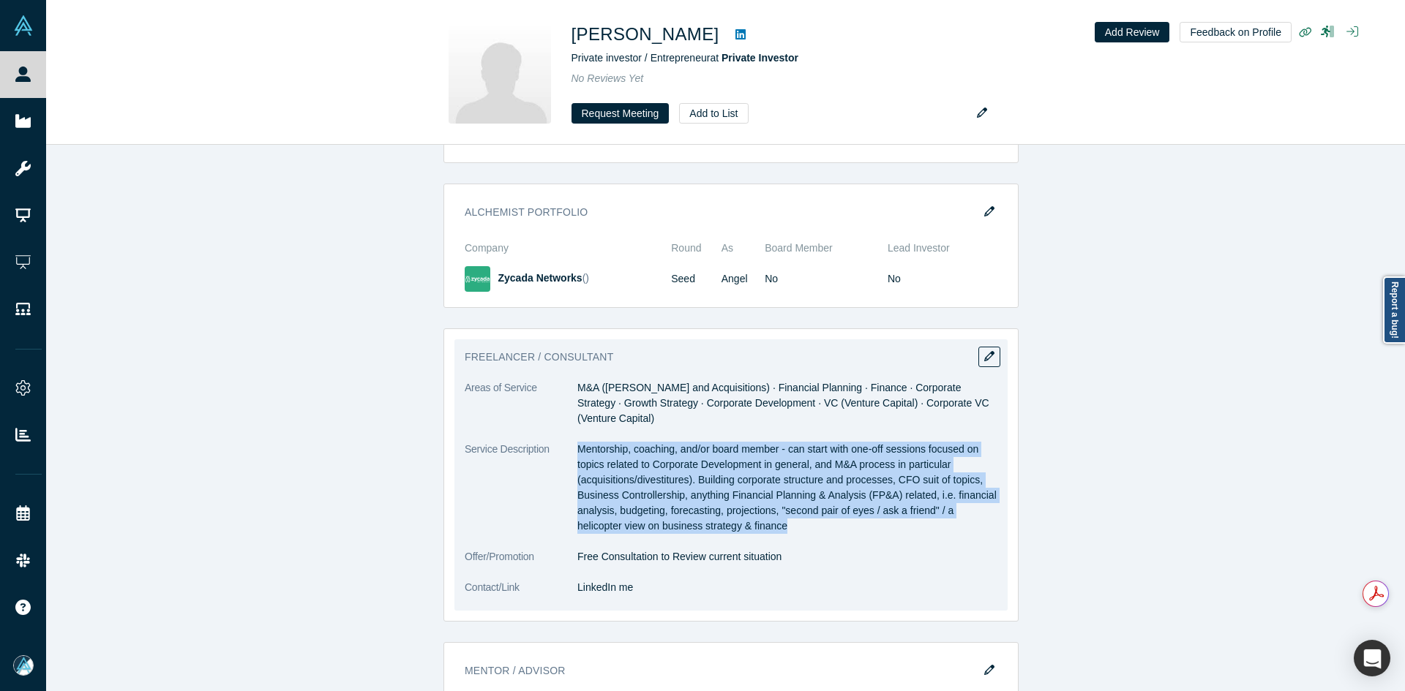
drag, startPoint x: 573, startPoint y: 432, endPoint x: 800, endPoint y: 505, distance: 238.5
click at [802, 511] on p "Mentorship, coaching, and/or board member - can start with one-off sessions foc…" at bounding box center [787, 488] width 420 height 92
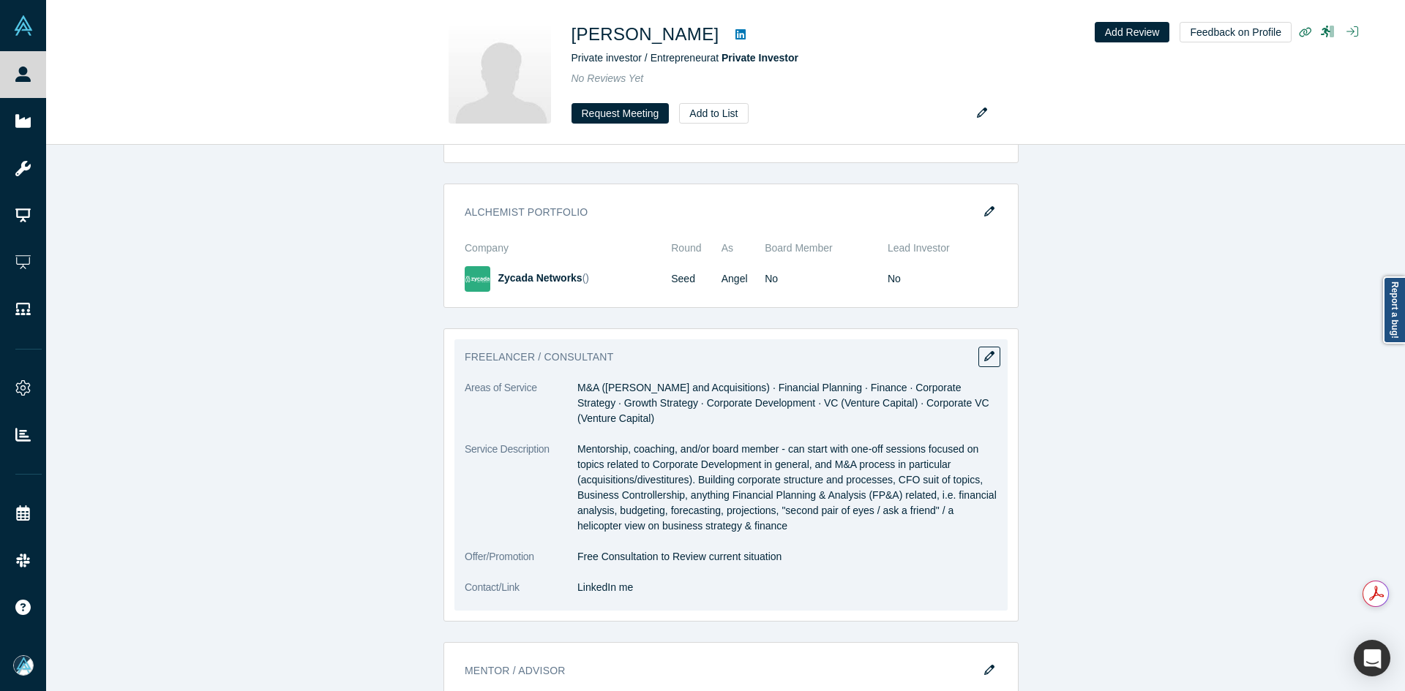
click at [642, 549] on dd "Free Consultation to Review current situation" at bounding box center [787, 556] width 420 height 15
click at [641, 549] on dd "Free Consultation to Review current situation" at bounding box center [787, 556] width 420 height 15
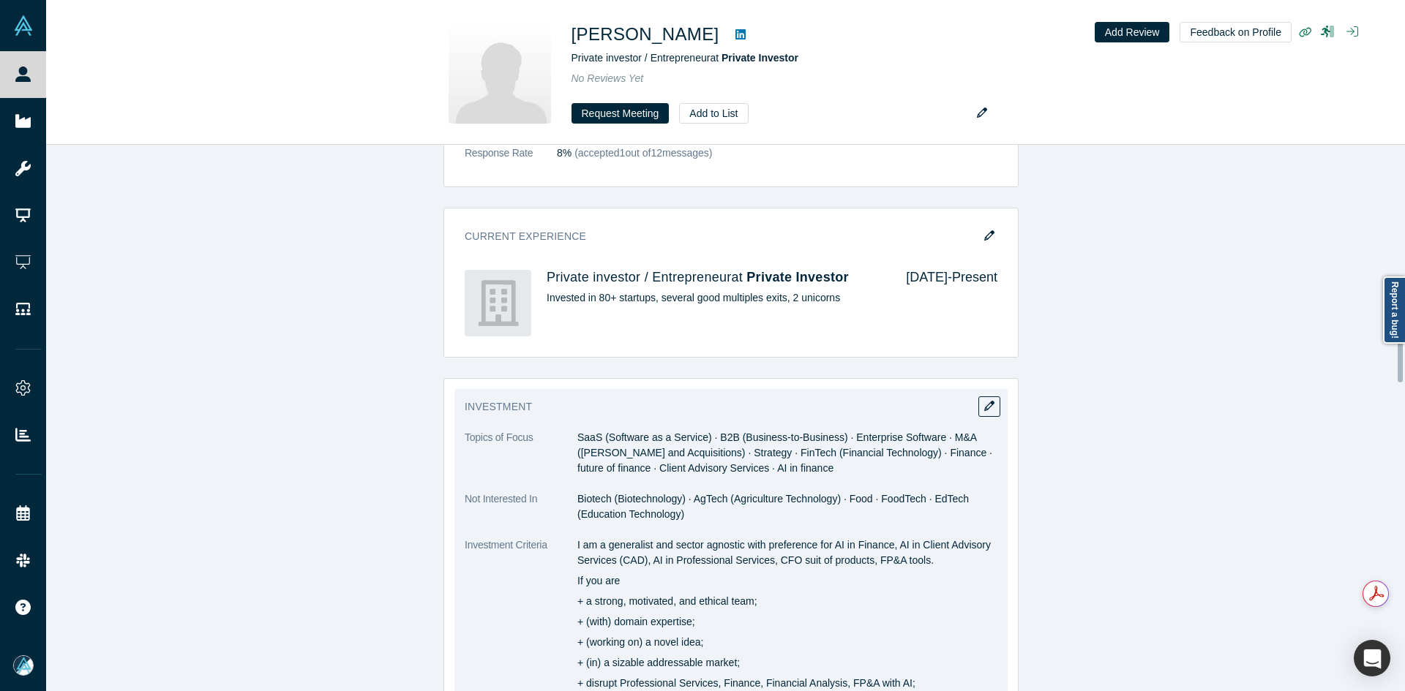
scroll to position [1465, 0]
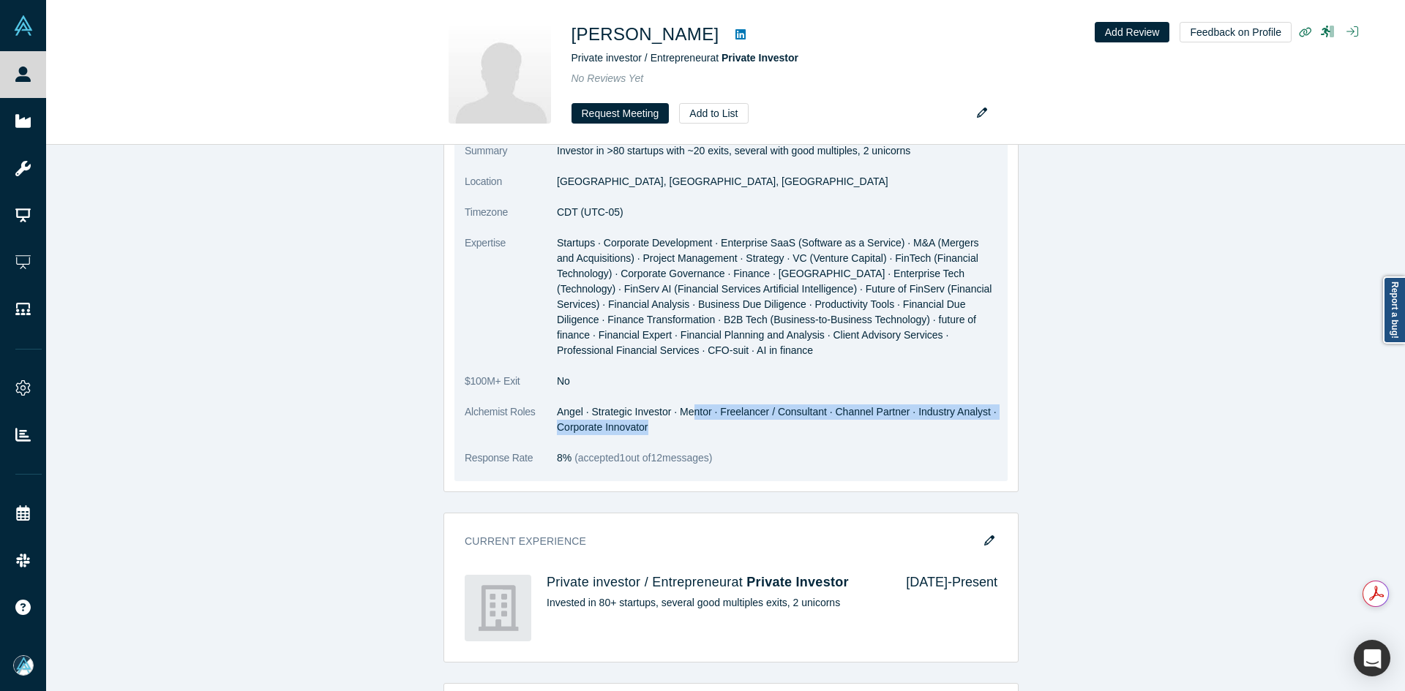
drag, startPoint x: 684, startPoint y: 415, endPoint x: 764, endPoint y: 356, distance: 98.9
click at [743, 420] on dd "Angel · Strategic Investor · Mentor · Freelancer / Consultant · Channel Partner…" at bounding box center [777, 420] width 440 height 31
click at [895, 438] on dl "Summary Investor in >80 startups with ~20 exits, several with good multiples, 2…" at bounding box center [731, 312] width 533 height 338
drag, startPoint x: 860, startPoint y: 415, endPoint x: 889, endPoint y: 364, distance: 58.3
click at [921, 413] on dd "Angel · Strategic Investor · Mentor · Freelancer / Consultant · Channel Partner…" at bounding box center [777, 420] width 440 height 31
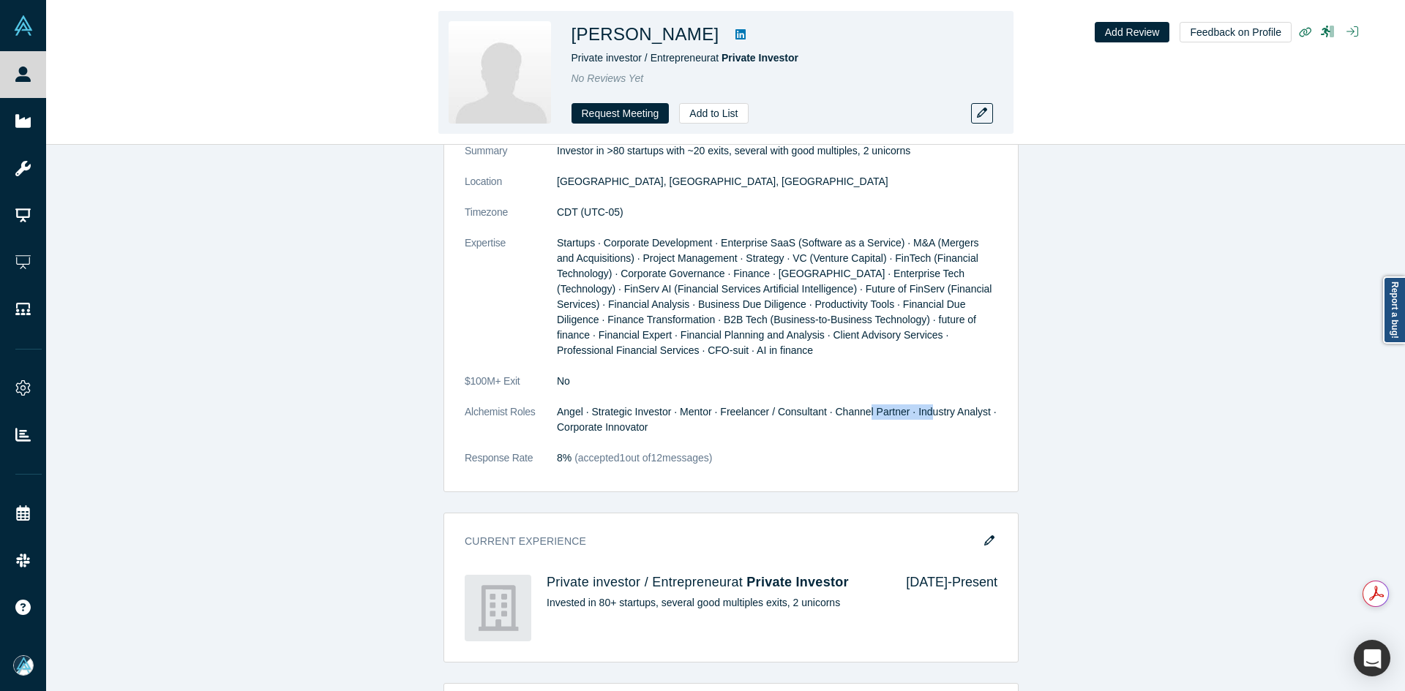
drag, startPoint x: 704, startPoint y: 35, endPoint x: 629, endPoint y: 37, distance: 75.4
click at [629, 37] on h1 "[PERSON_NAME]" at bounding box center [645, 34] width 148 height 26
drag, startPoint x: 814, startPoint y: 64, endPoint x: 726, endPoint y: 67, distance: 88.6
click at [726, 67] on div "[PERSON_NAME] Private investor / Entrepreneur at Private Investor No Reviews Ye…" at bounding box center [776, 72] width 410 height 102
drag, startPoint x: 706, startPoint y: 33, endPoint x: 632, endPoint y: 35, distance: 73.9
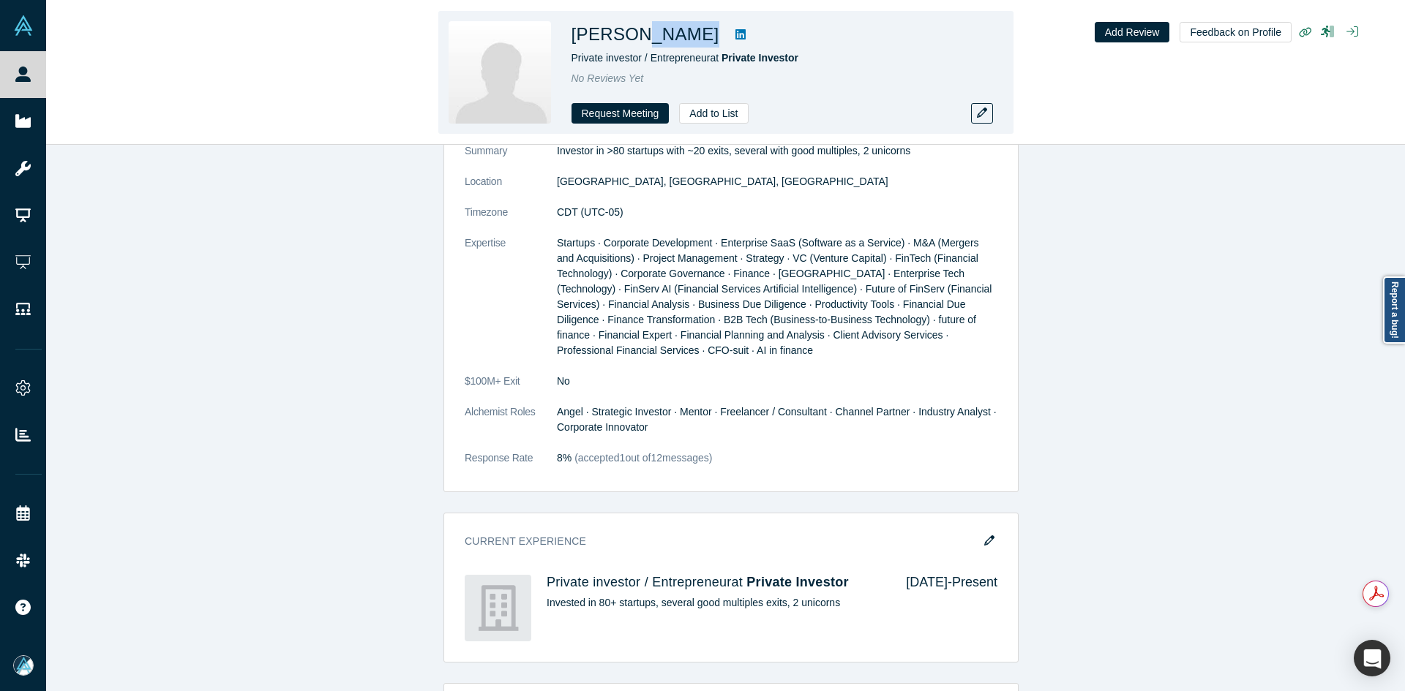
click at [632, 35] on div "[PERSON_NAME]" at bounding box center [776, 34] width 410 height 26
drag, startPoint x: 707, startPoint y: 60, endPoint x: 614, endPoint y: 39, distance: 95.3
click at [572, 54] on span "Private investor / Entrepreneur at Private Investor" at bounding box center [685, 58] width 228 height 12
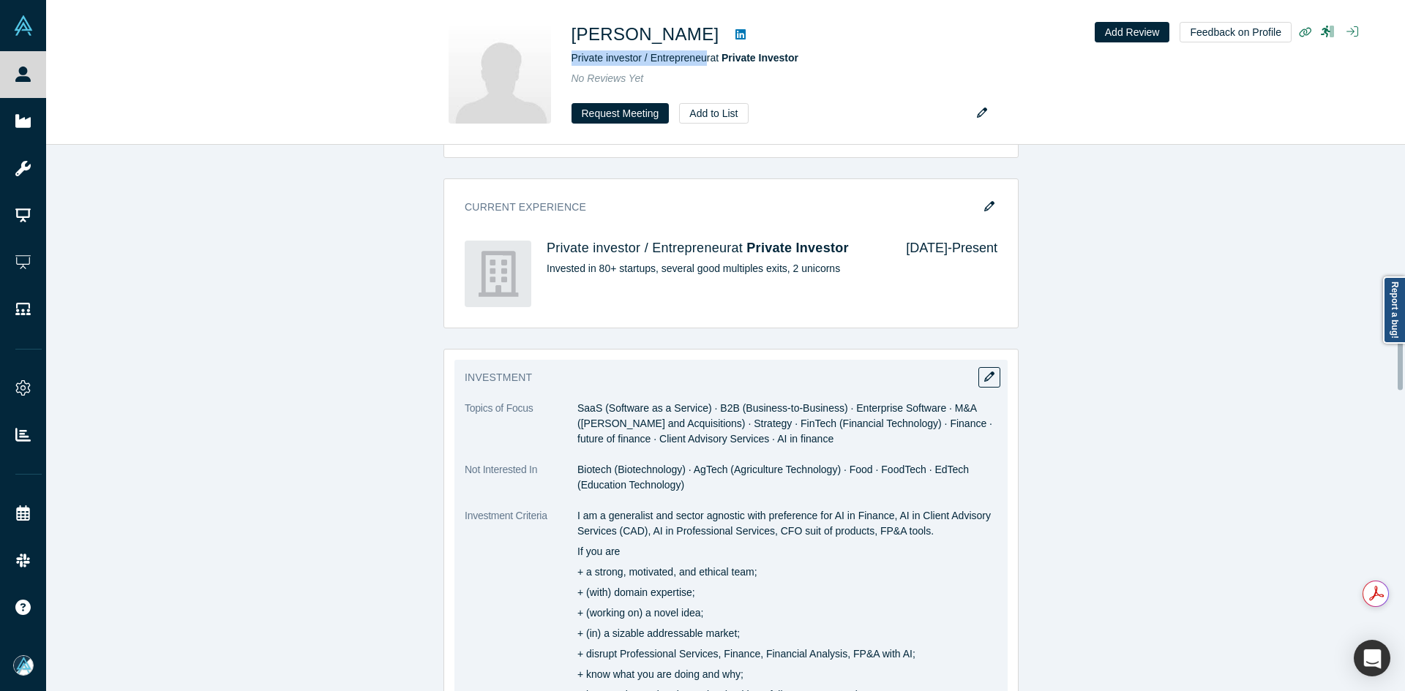
scroll to position [1904, 0]
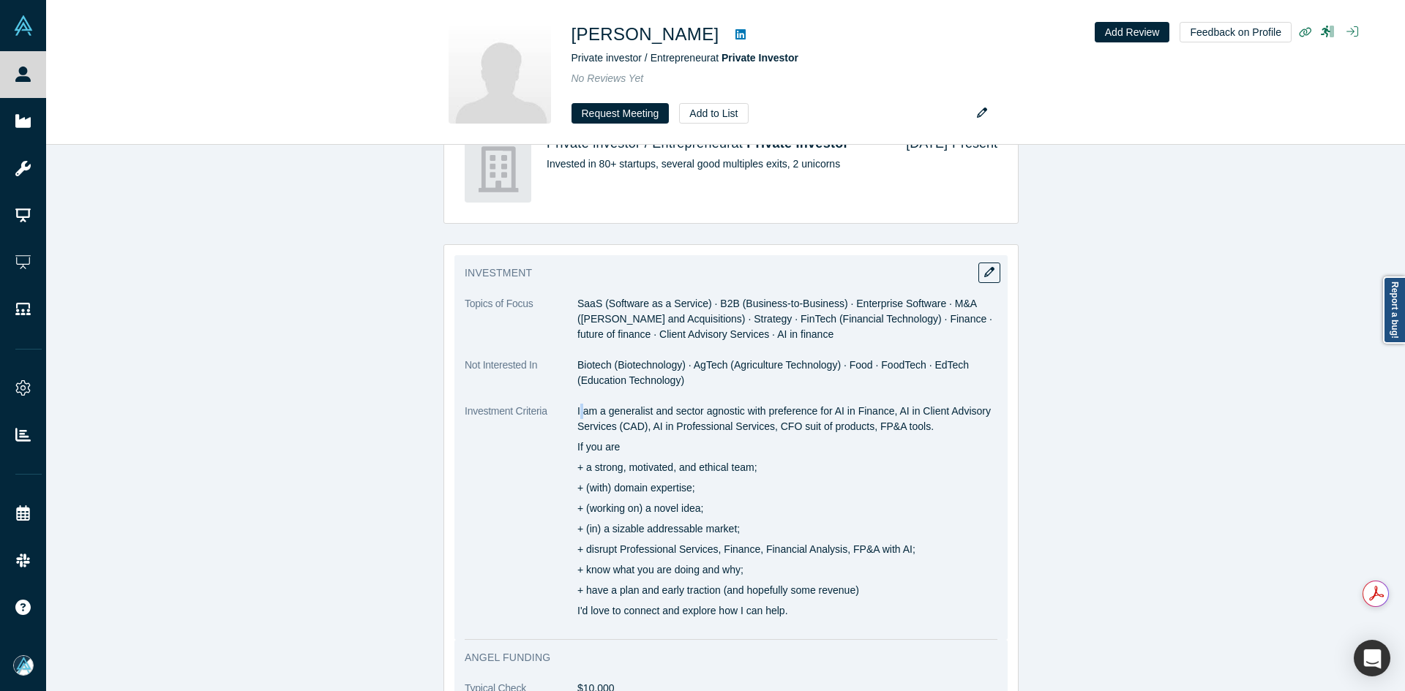
click at [579, 410] on p "I am a generalist and sector agnostic with preference for AI in Finance, AI in …" at bounding box center [787, 419] width 420 height 31
click at [577, 409] on p "I am a generalist and sector agnostic with preference for AI in Finance, AI in …" at bounding box center [787, 419] width 420 height 31
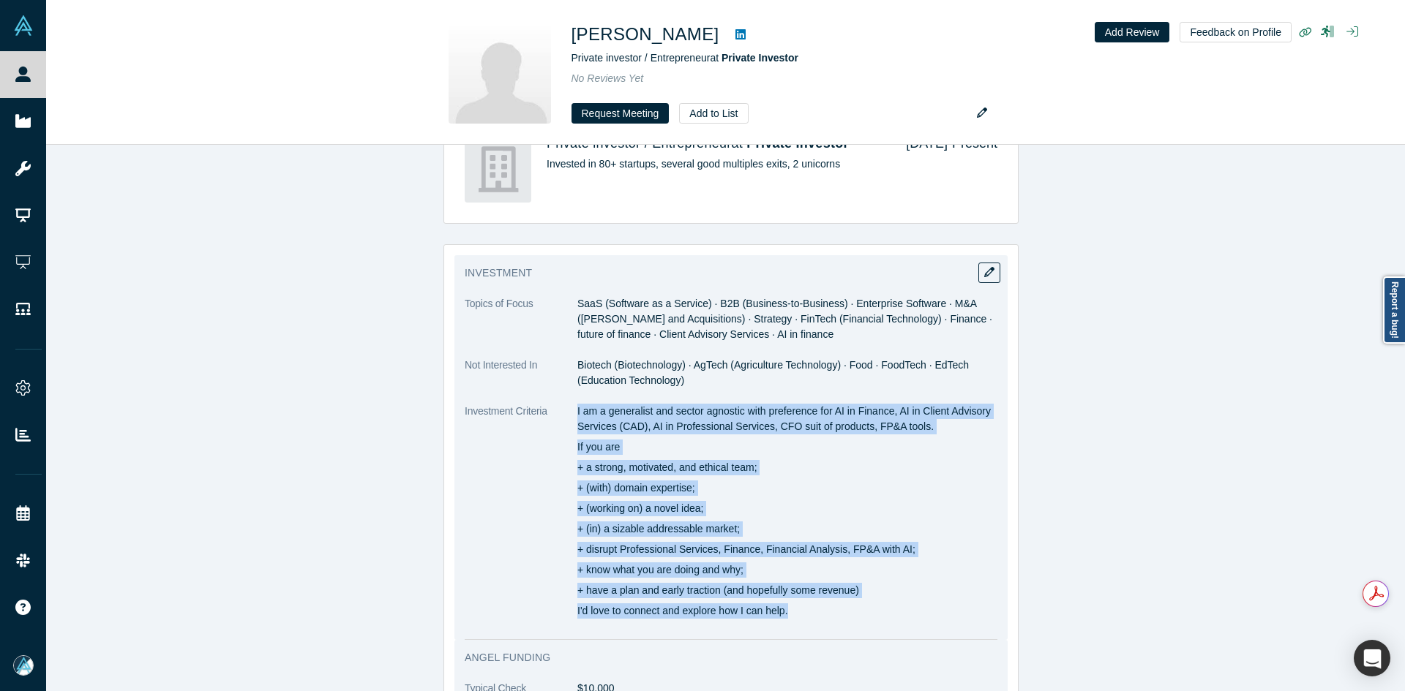
drag, startPoint x: 572, startPoint y: 408, endPoint x: 809, endPoint y: 611, distance: 311.8
click at [809, 611] on div "I am a generalist and sector agnostic with preference for AI in Finance, AI in …" at bounding box center [787, 511] width 420 height 215
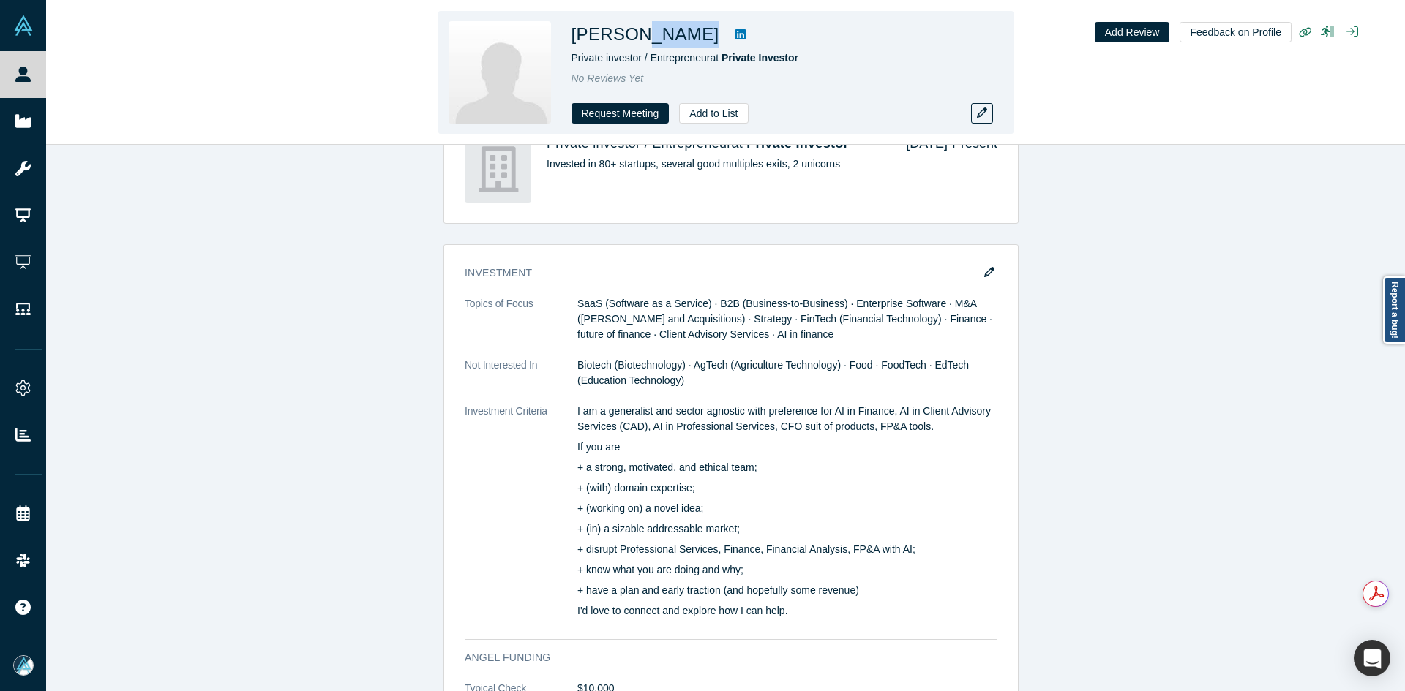
drag, startPoint x: 705, startPoint y: 37, endPoint x: 634, endPoint y: 38, distance: 71.7
click at [634, 38] on div "[PERSON_NAME]" at bounding box center [776, 34] width 410 height 26
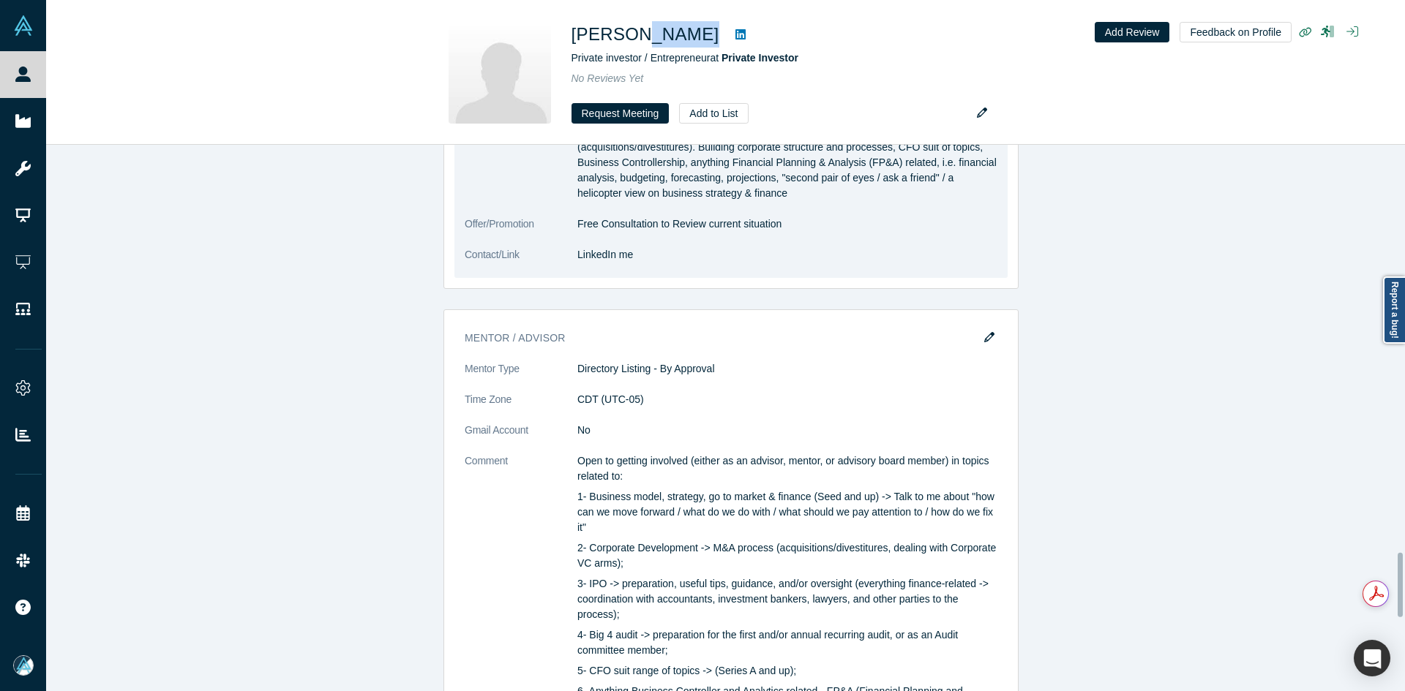
scroll to position [3514, 0]
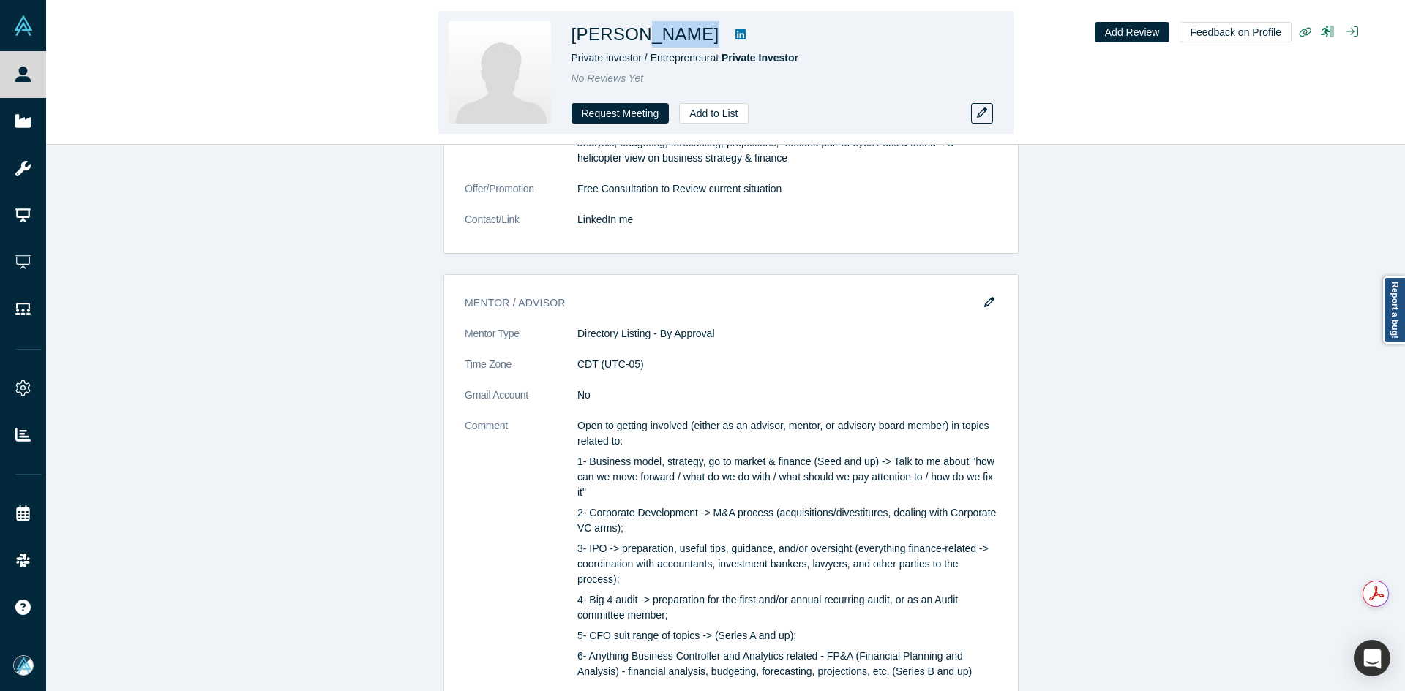
click at [735, 34] on icon at bounding box center [740, 34] width 10 height 10
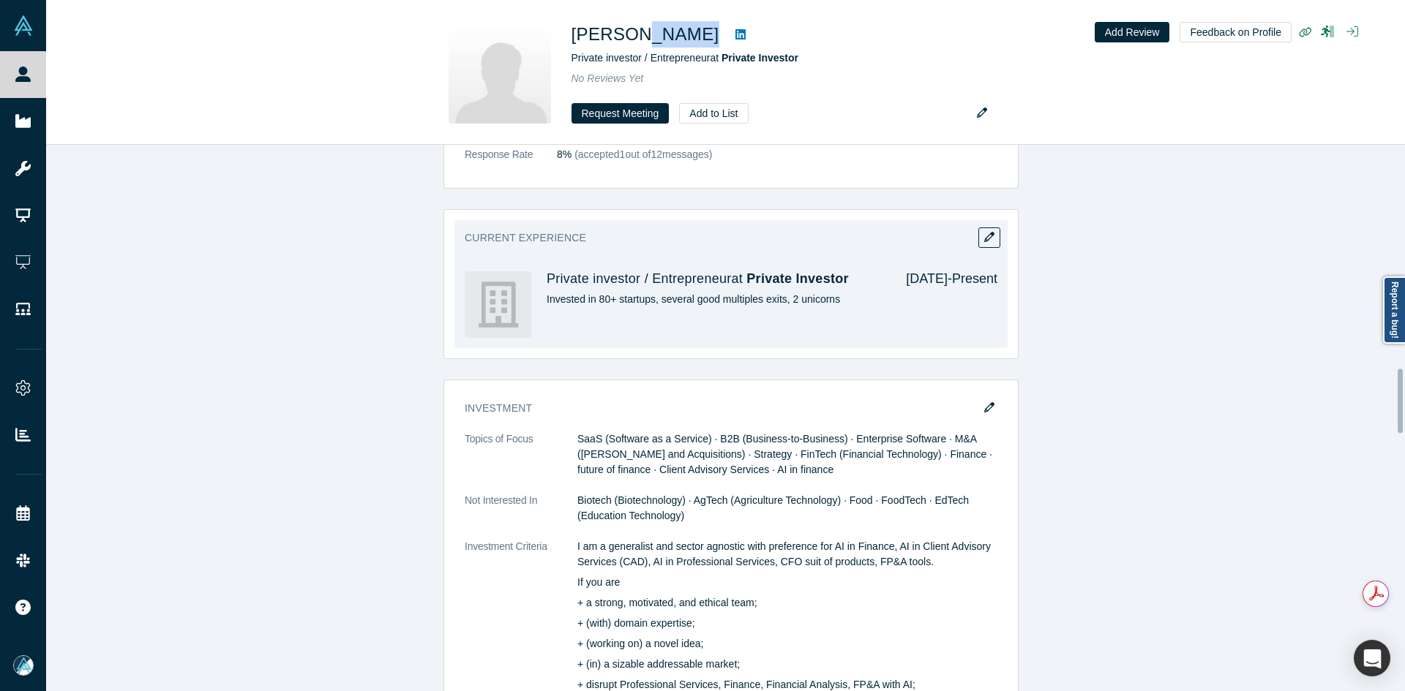
scroll to position [1612, 0]
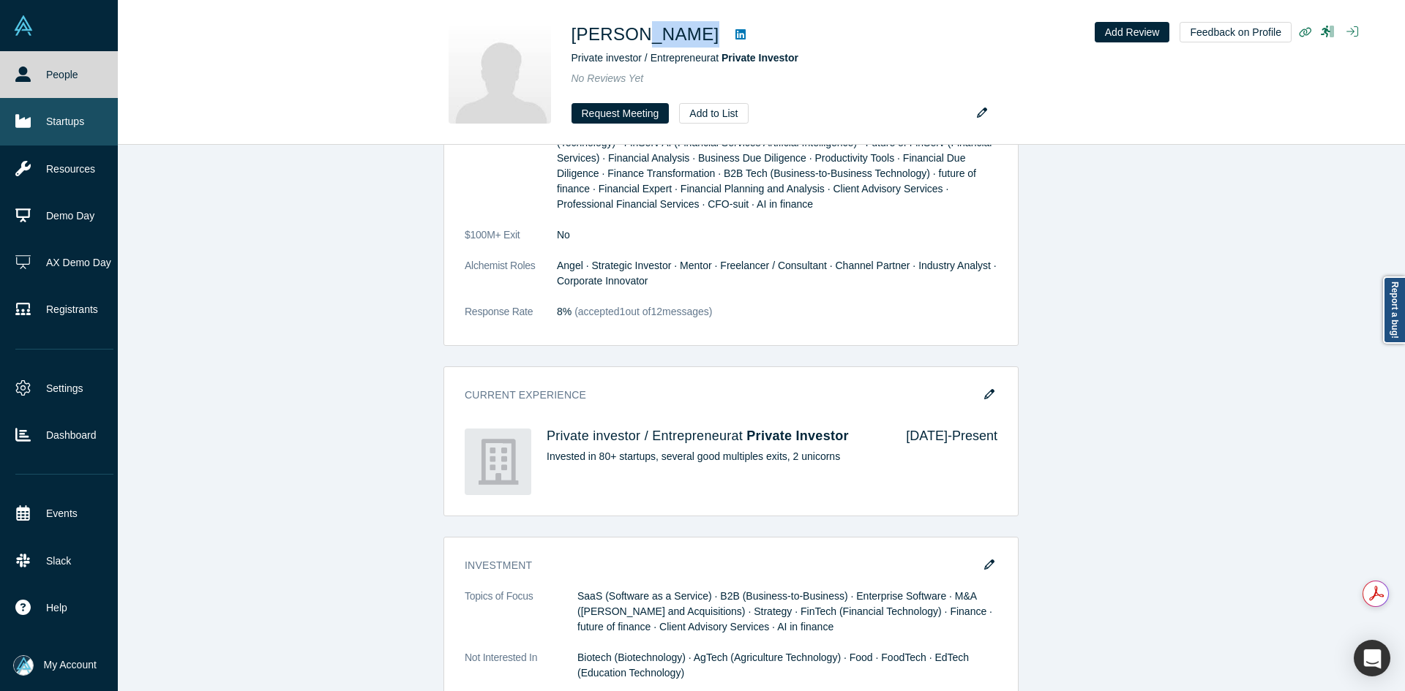
click at [16, 121] on icon at bounding box center [22, 121] width 15 height 13
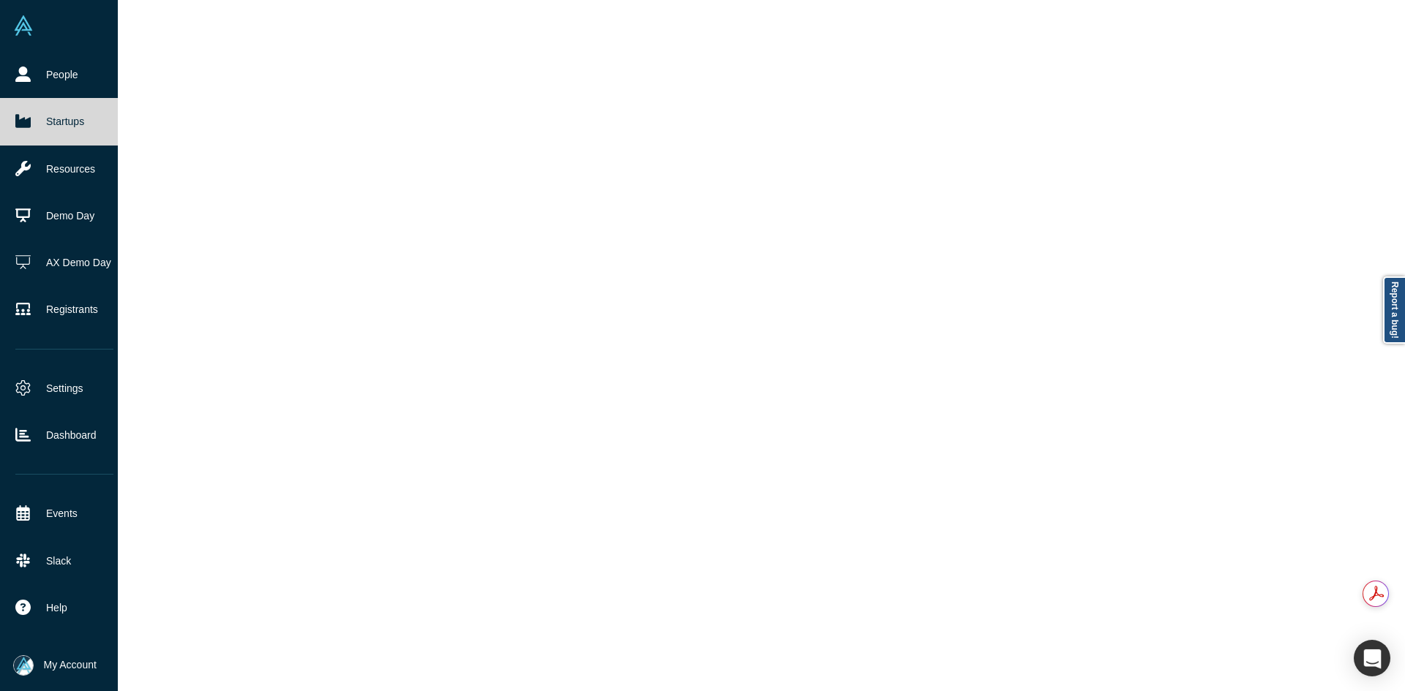
click at [16, 121] on icon at bounding box center [22, 121] width 15 height 13
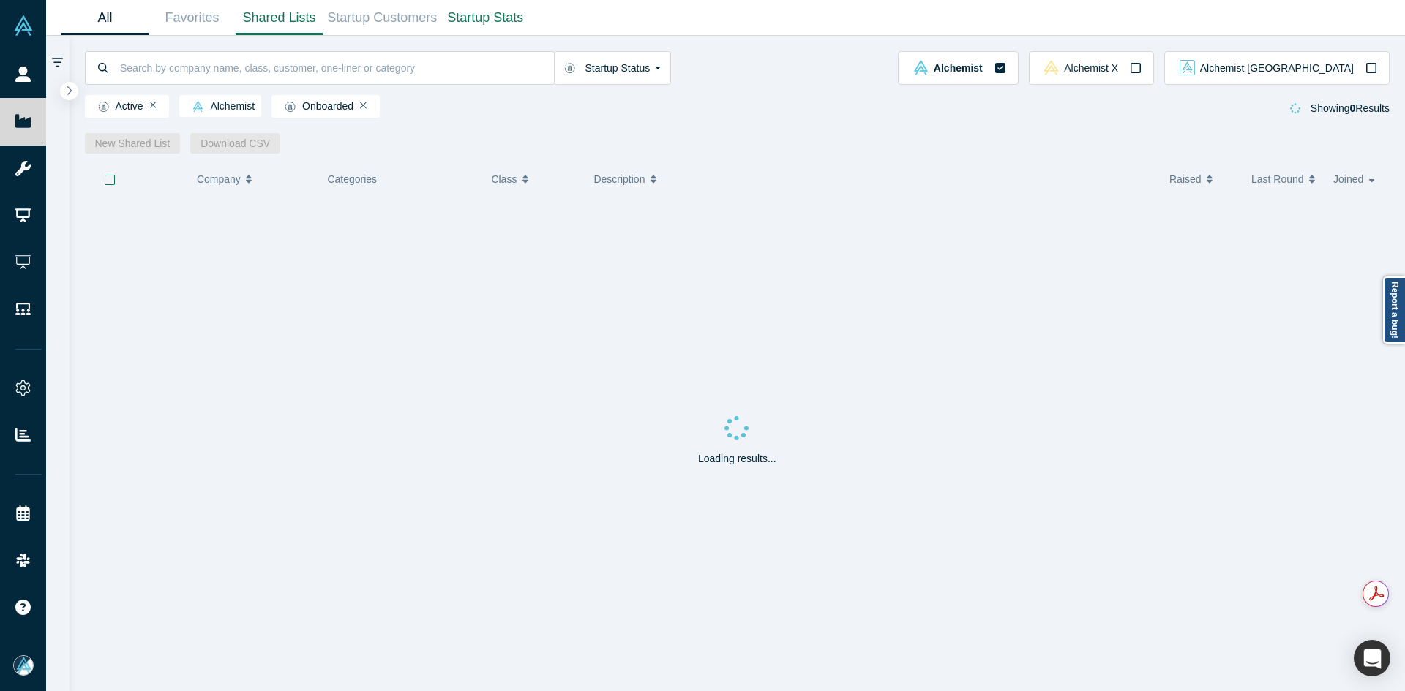
click at [292, 31] on link "Shared Lists" at bounding box center [279, 18] width 87 height 34
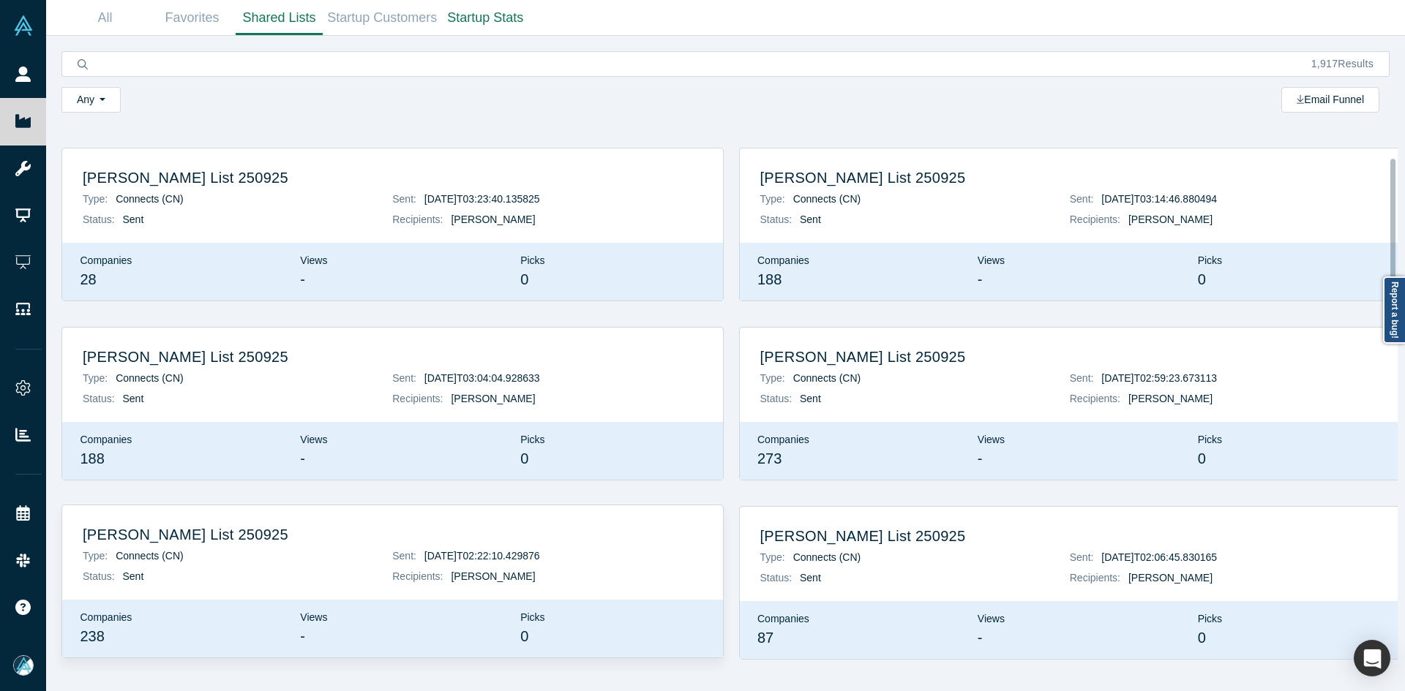
scroll to position [73, 0]
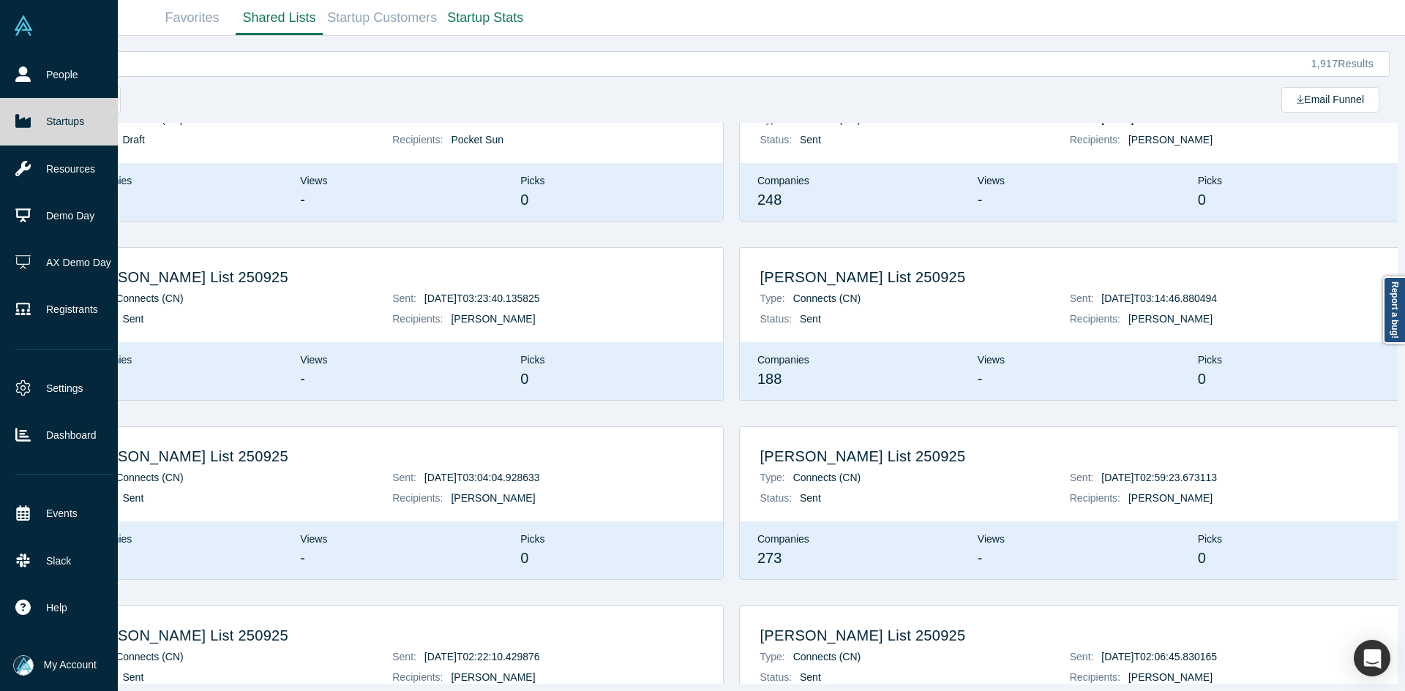
click at [48, 129] on link "Startups" at bounding box center [64, 121] width 129 height 47
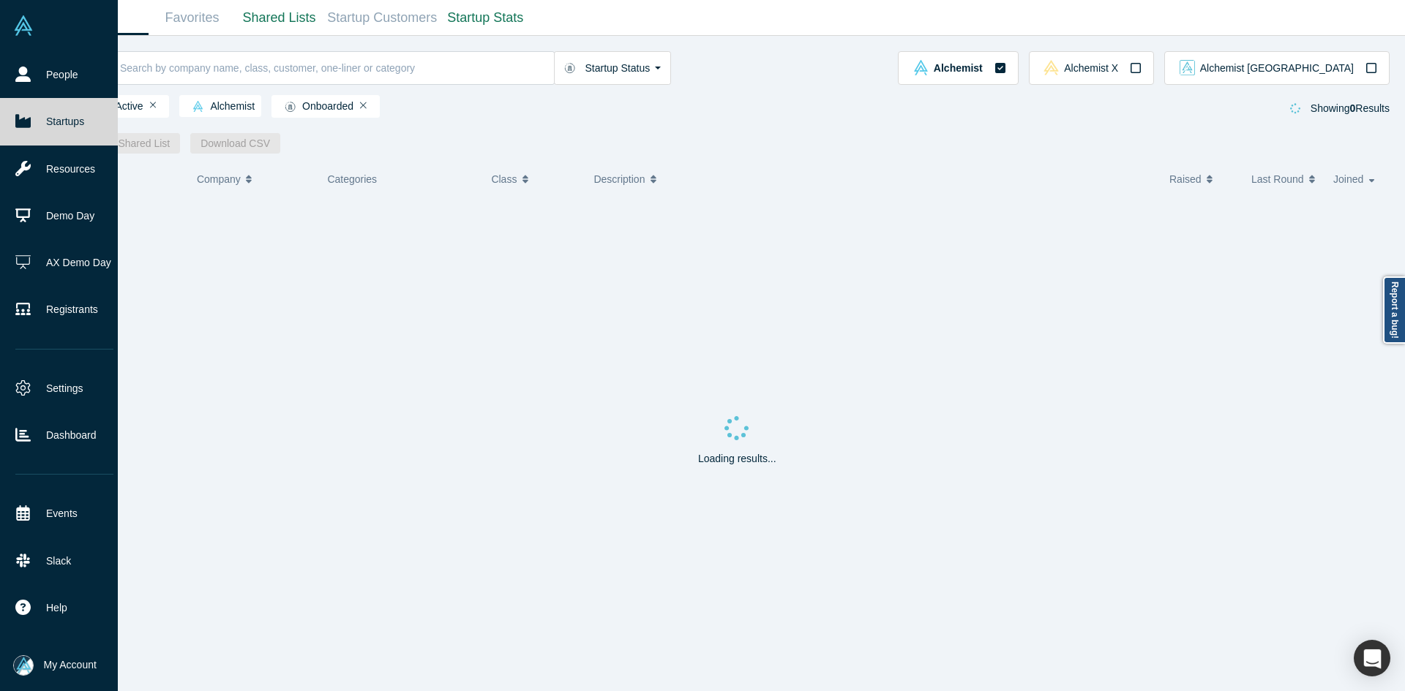
click at [48, 129] on link "Startups" at bounding box center [64, 121] width 129 height 47
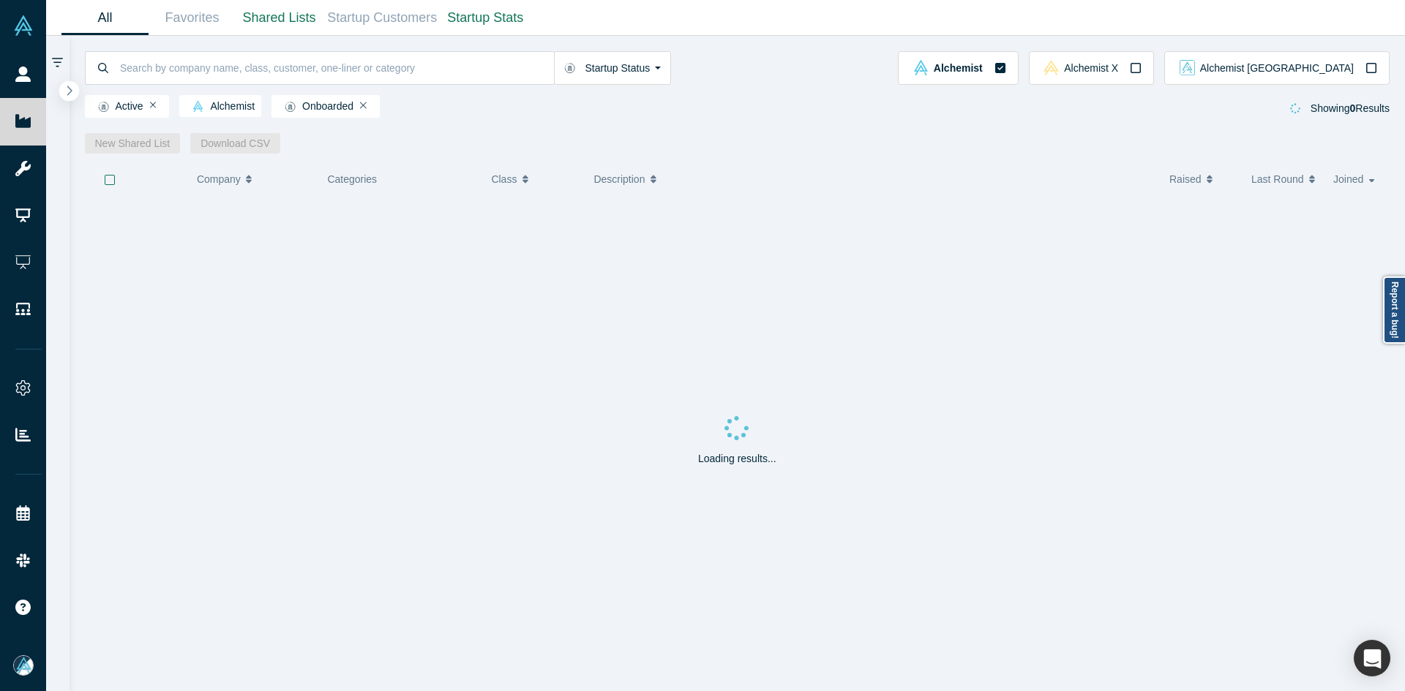
click at [64, 98] on button "button" at bounding box center [69, 91] width 20 height 20
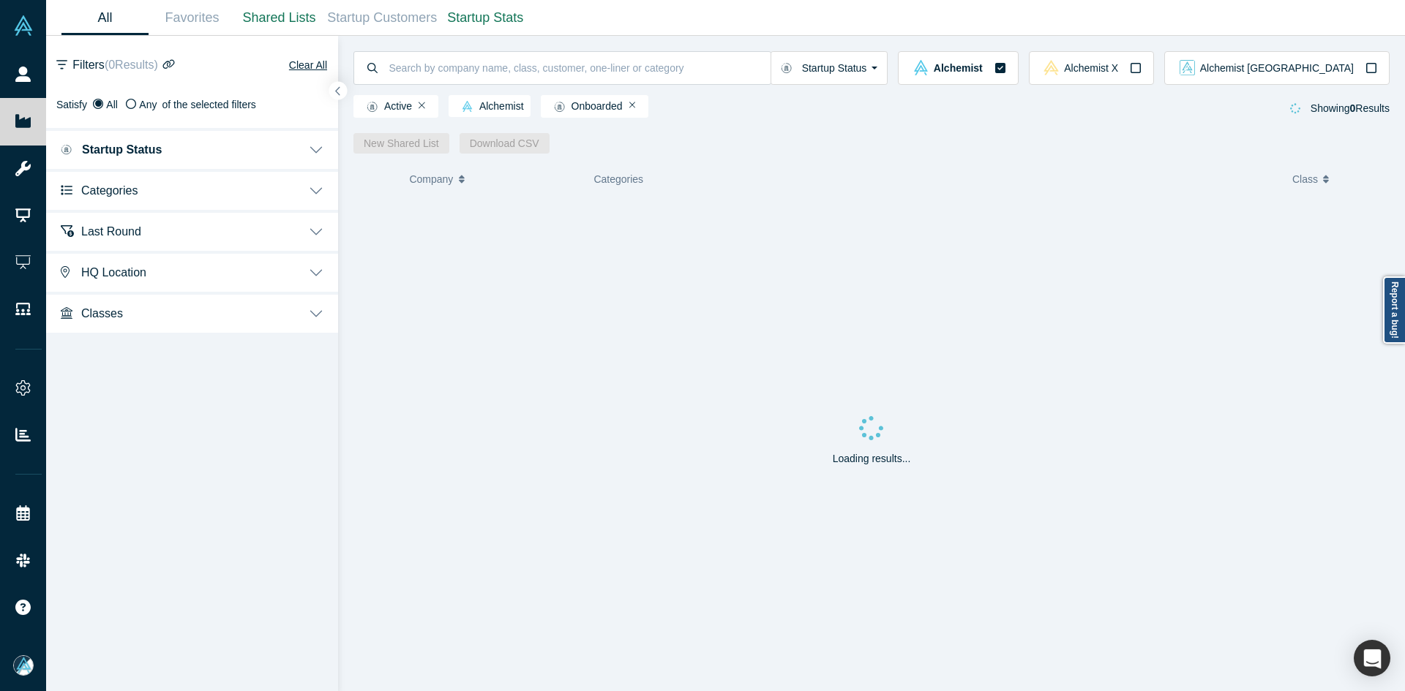
click at [108, 197] on span "Categories" at bounding box center [109, 191] width 56 height 14
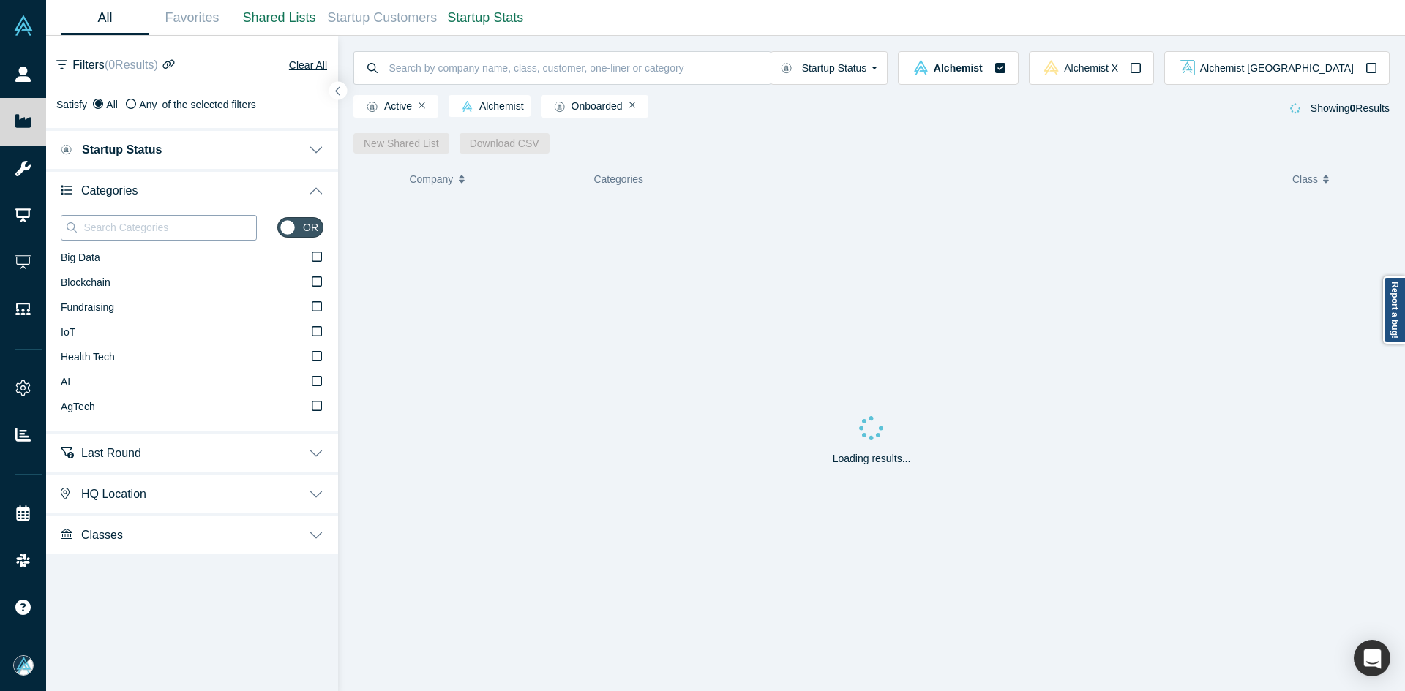
click at [118, 228] on input at bounding box center [169, 227] width 174 height 19
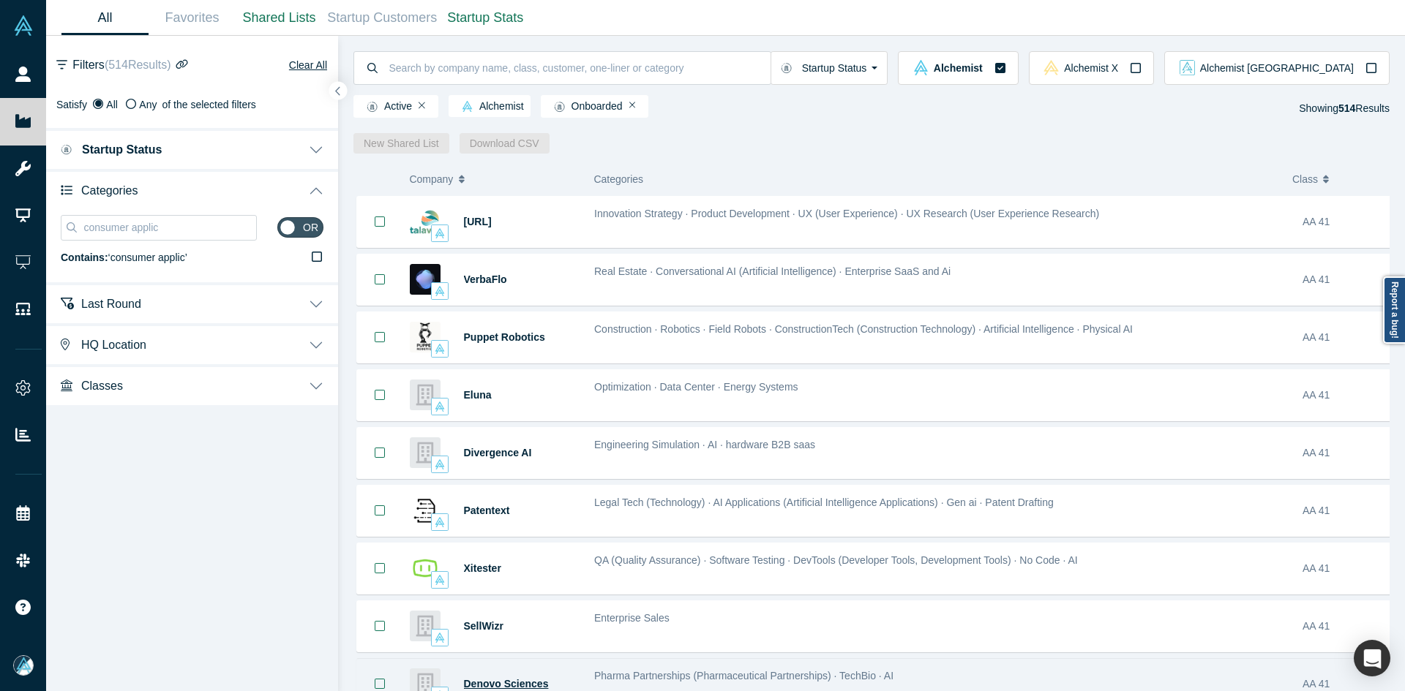
type input "consumer applic"
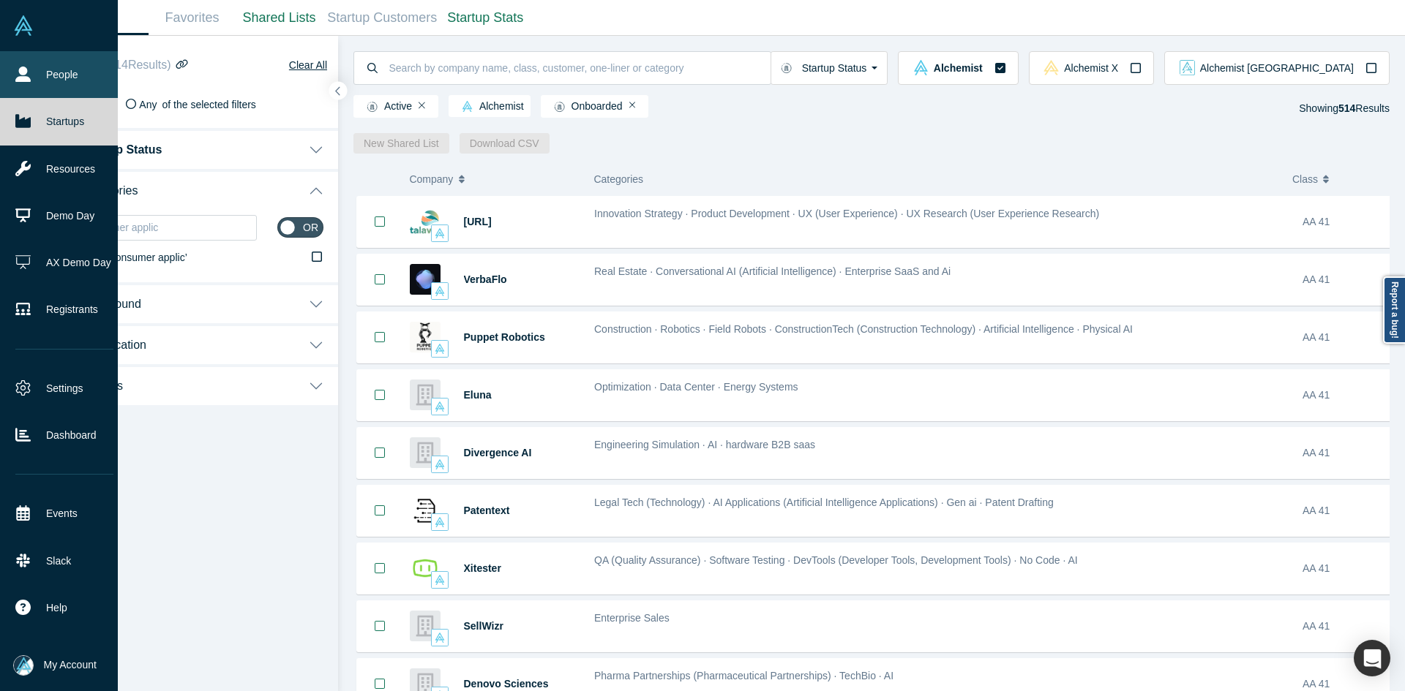
click at [14, 69] on link "People" at bounding box center [64, 74] width 129 height 47
click at [15, 68] on link "People" at bounding box center [64, 74] width 129 height 47
